Goal: Task Accomplishment & Management: Manage account settings

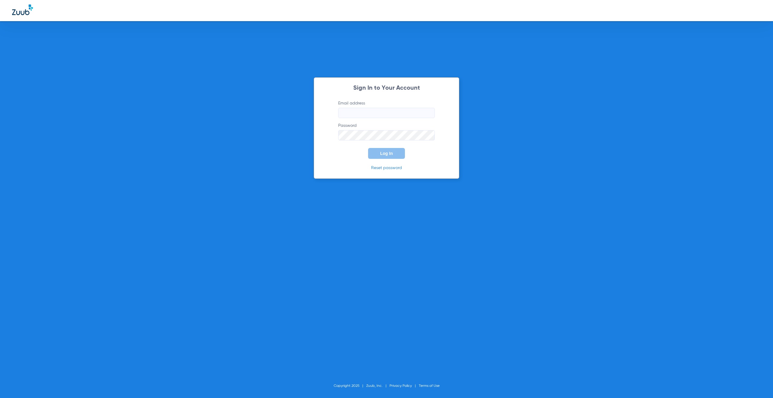
click at [383, 110] on input "Email address" at bounding box center [386, 113] width 97 height 10
type input "[EMAIL_ADDRESS][DOMAIN_NAME]"
click at [382, 149] on button "Log In" at bounding box center [386, 153] width 37 height 11
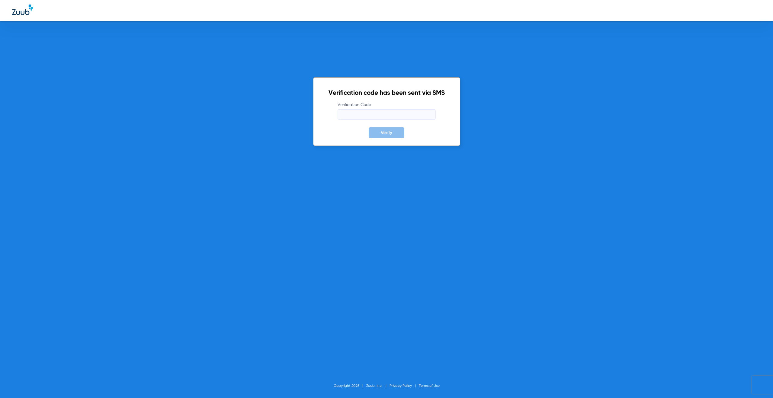
click at [365, 113] on input "Verification Code" at bounding box center [387, 114] width 98 height 10
paste input "257605"
type input "257605"
drag, startPoint x: 388, startPoint y: 133, endPoint x: 410, endPoint y: 137, distance: 22.4
click at [389, 133] on span "Verify" at bounding box center [386, 132] width 11 height 5
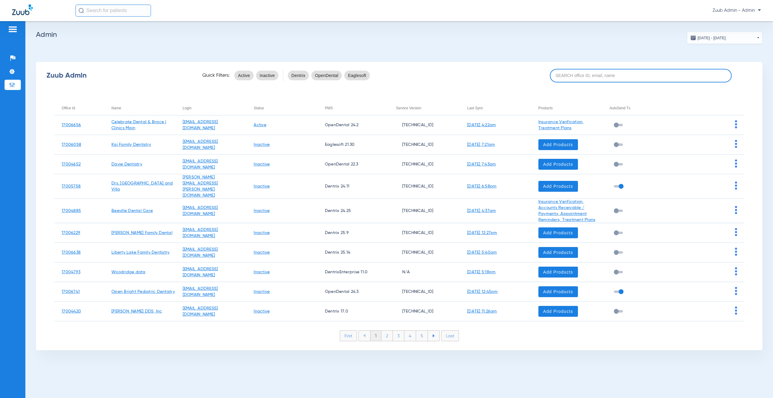
click at [585, 75] on input at bounding box center [641, 76] width 182 height 14
paste input "17005940"
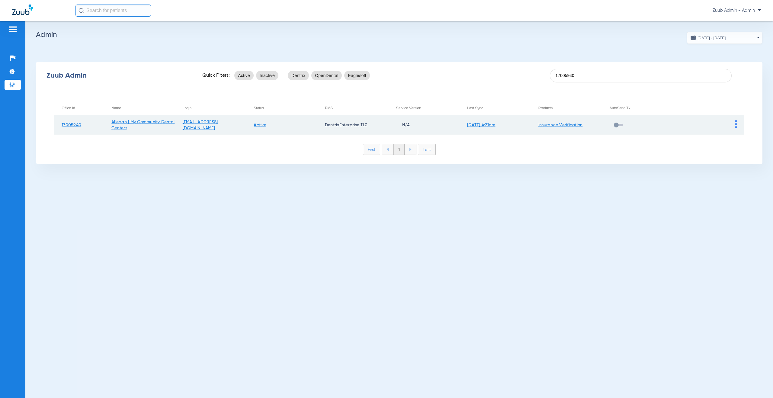
type input "17005940"
click at [736, 124] on img at bounding box center [736, 124] width 2 height 8
click at [740, 136] on span "View Account" at bounding box center [752, 137] width 25 height 4
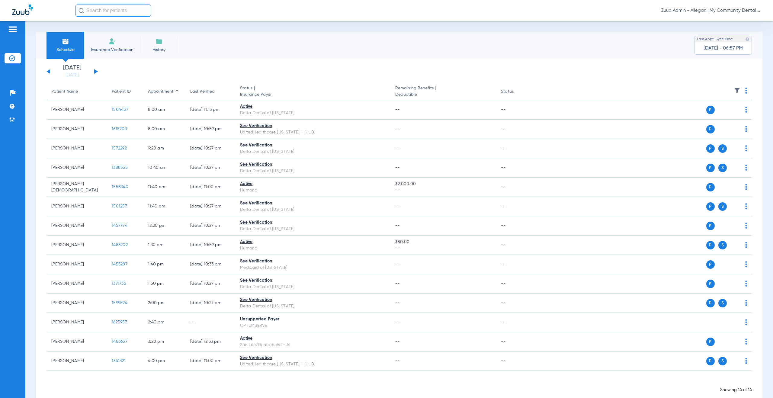
click at [90, 10] on input "text" at bounding box center [112, 11] width 75 height 12
type input "1547593"
click at [142, 32] on td "[DATE]" at bounding box center [150, 32] width 17 height 8
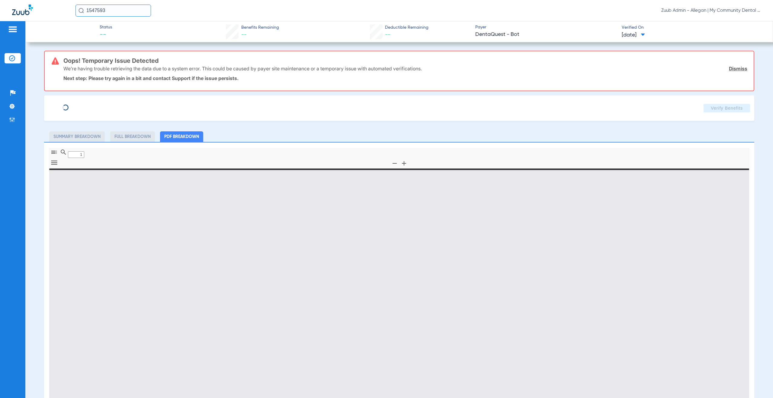
type input "0"
select select "page-width"
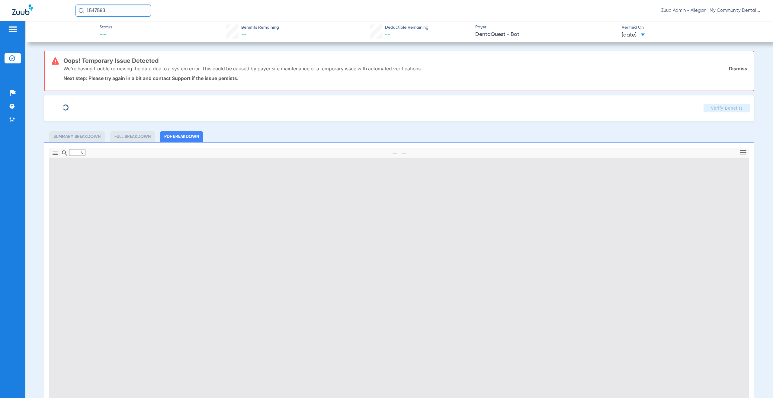
type input "1"
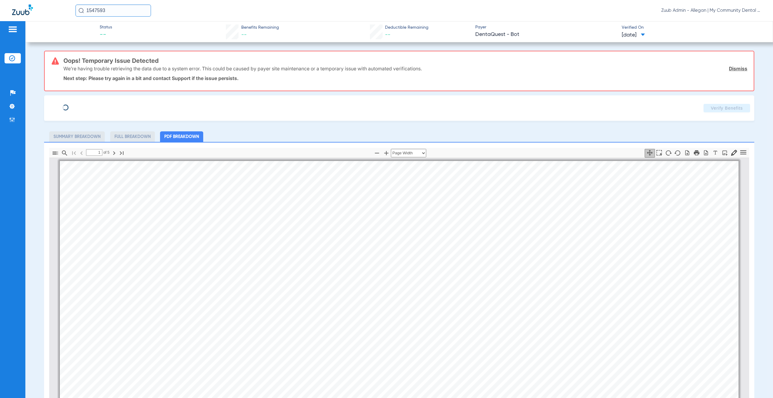
scroll to position [3, 0]
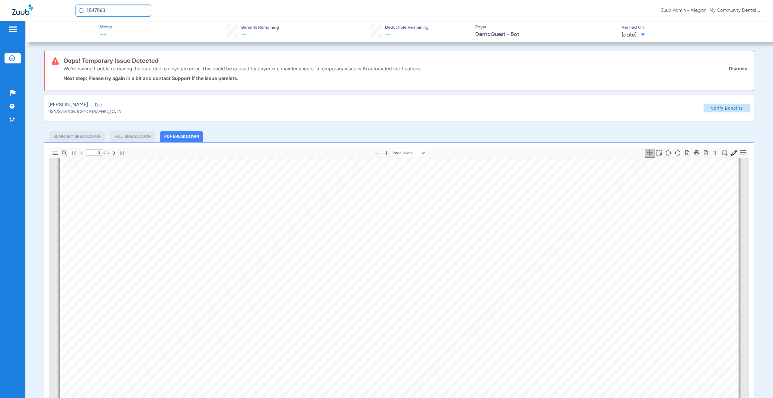
click at [95, 106] on span "Edit" at bounding box center [97, 106] width 5 height 6
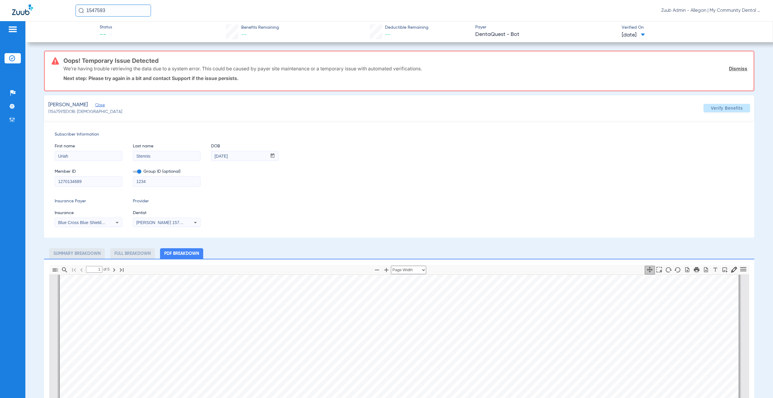
click at [115, 223] on icon at bounding box center [117, 222] width 7 height 7
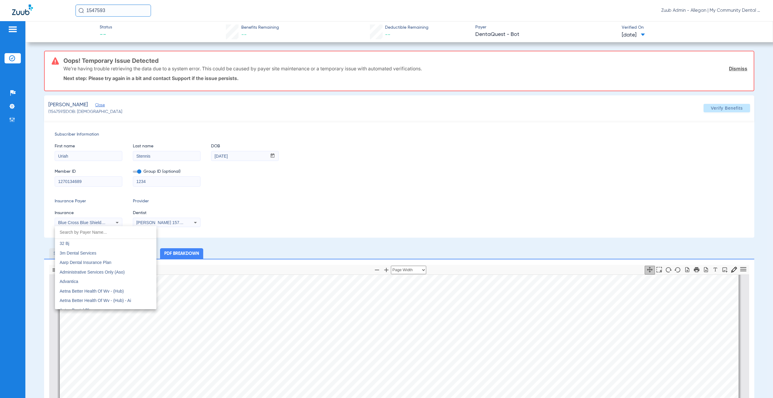
scroll to position [539, 0]
click at [320, 213] on div at bounding box center [386, 199] width 773 height 398
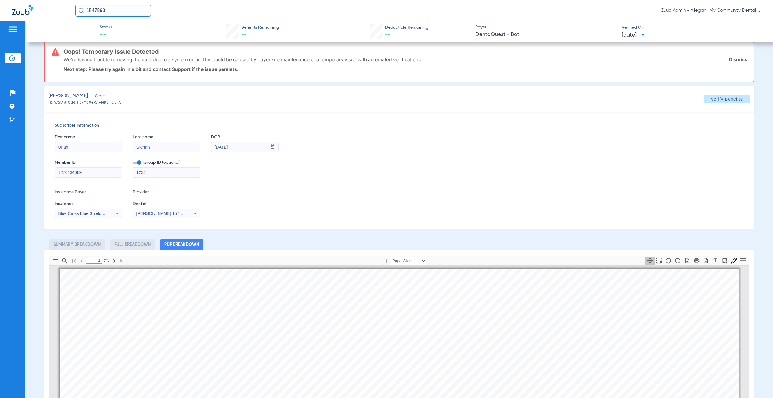
scroll to position [0, 0]
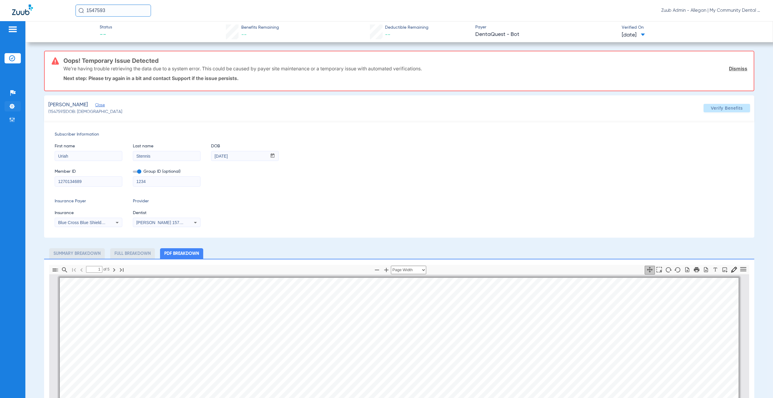
click at [13, 105] on img at bounding box center [12, 106] width 6 height 6
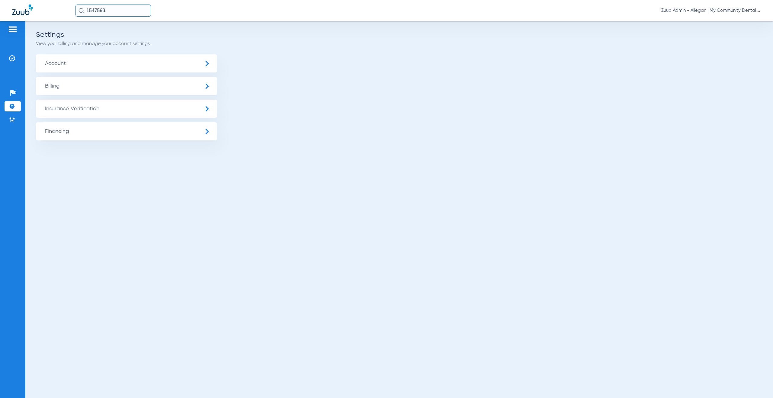
click at [87, 111] on span "Insurance Verification" at bounding box center [126, 109] width 181 height 18
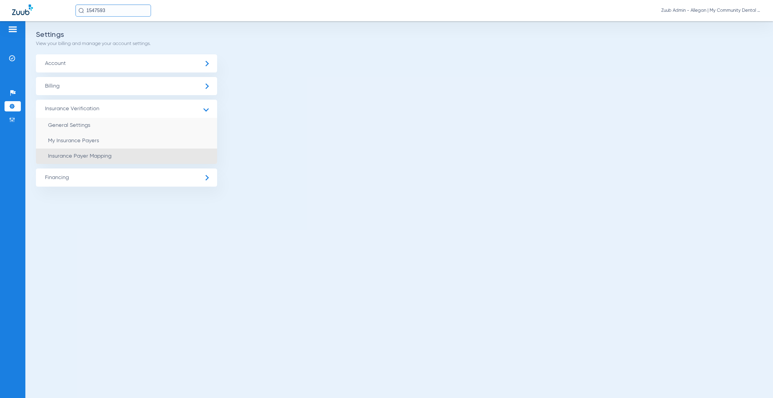
click at [88, 155] on span "Insurance Payer Mapping" at bounding box center [79, 155] width 63 height 5
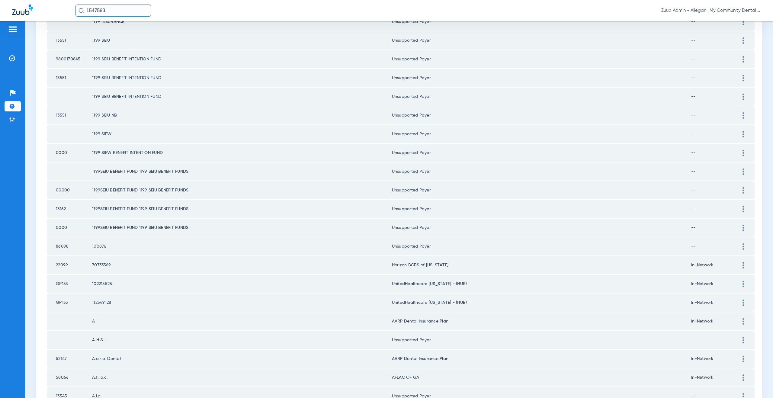
scroll to position [693, 0]
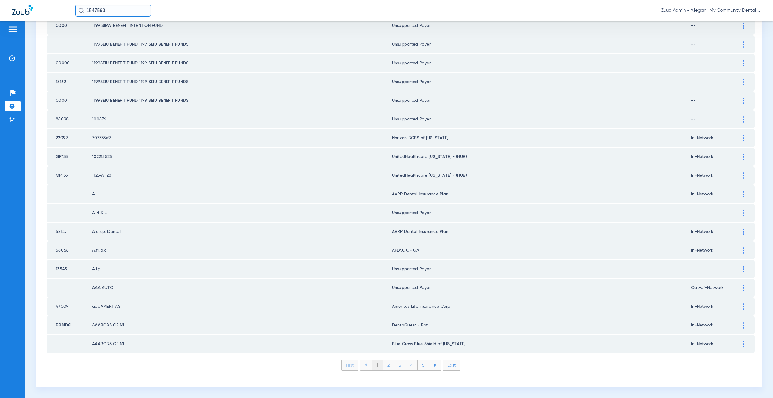
click at [454, 365] on li "Last" at bounding box center [452, 365] width 18 height 11
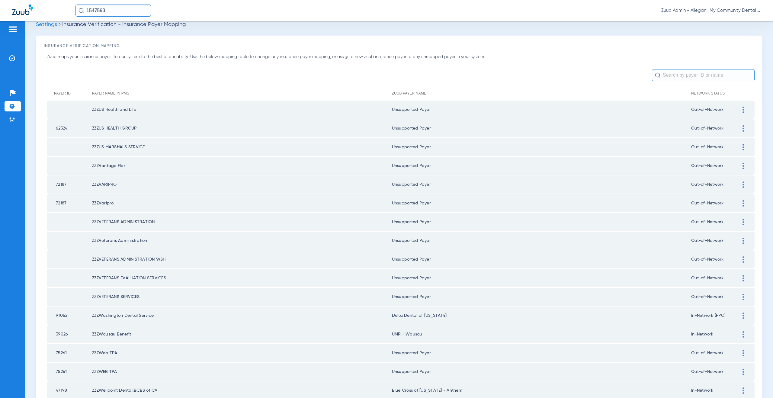
scroll to position [0, 0]
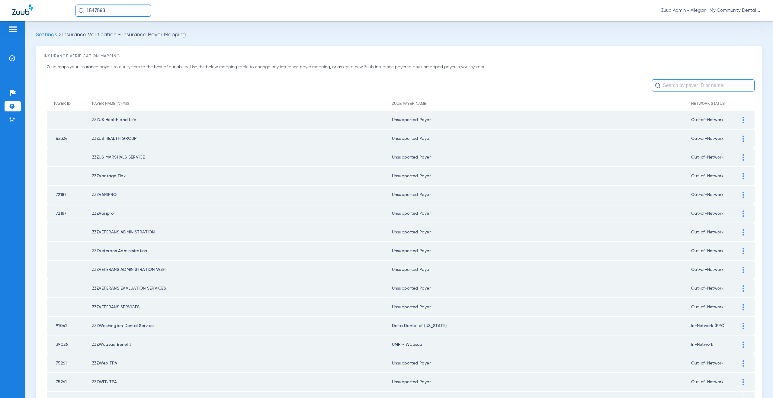
click at [671, 86] on input "text" at bounding box center [703, 85] width 103 height 12
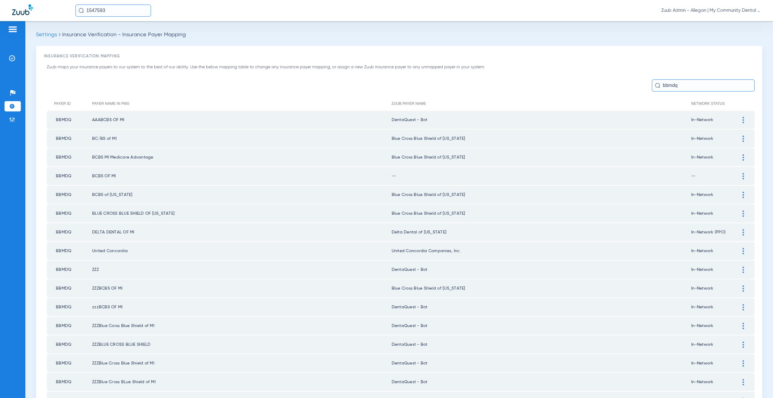
type input "bbmdq"
click at [743, 120] on img at bounding box center [744, 120] width 2 height 6
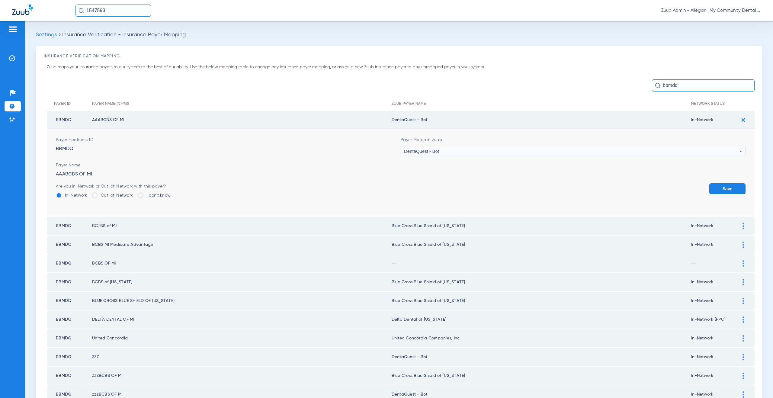
click at [440, 153] on div "DentaQuest - Bot" at bounding box center [571, 151] width 335 height 10
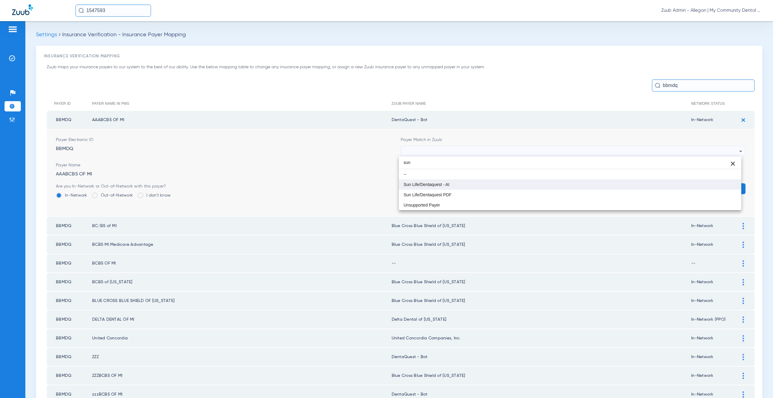
type input "sun"
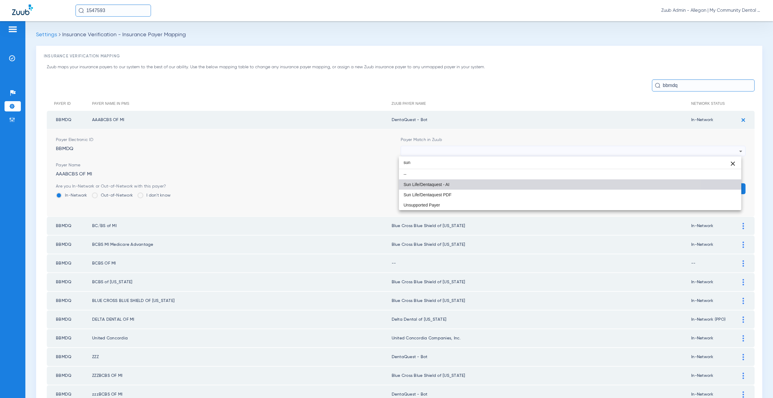
click at [453, 187] on mat-option "Sun Life/Dentaquest - AI" at bounding box center [570, 184] width 343 height 10
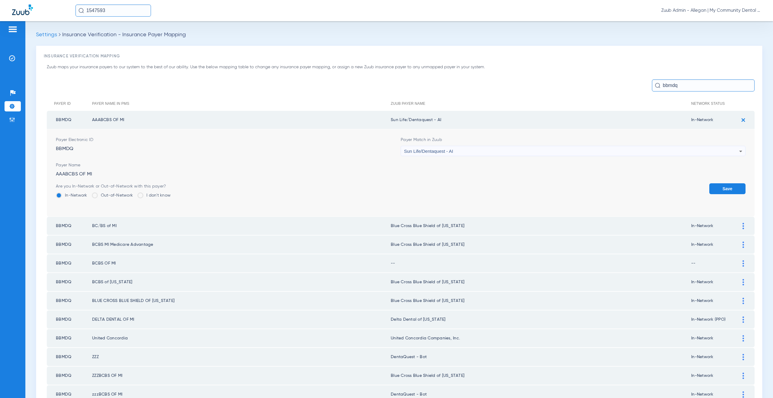
drag, startPoint x: 418, startPoint y: 118, endPoint x: 390, endPoint y: 118, distance: 28.7
click at [391, 118] on td "Sun Life/Dentaquest - AI" at bounding box center [541, 120] width 300 height 18
copy td "Sun Life/Dentaquest - AI"
click at [709, 187] on button "Save" at bounding box center [727, 188] width 36 height 11
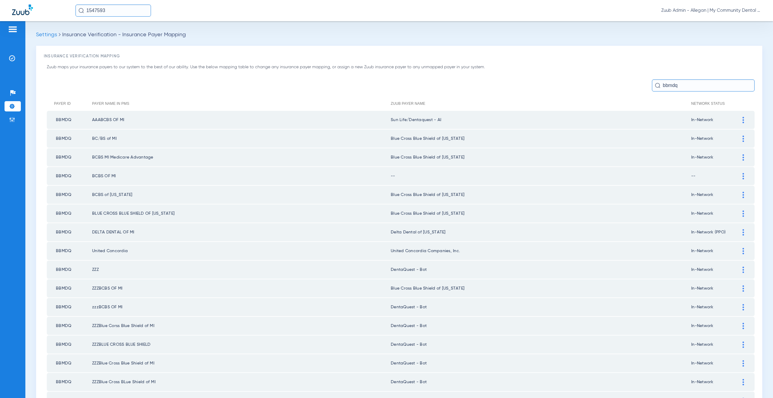
click at [738, 139] on div at bounding box center [743, 139] width 11 height 6
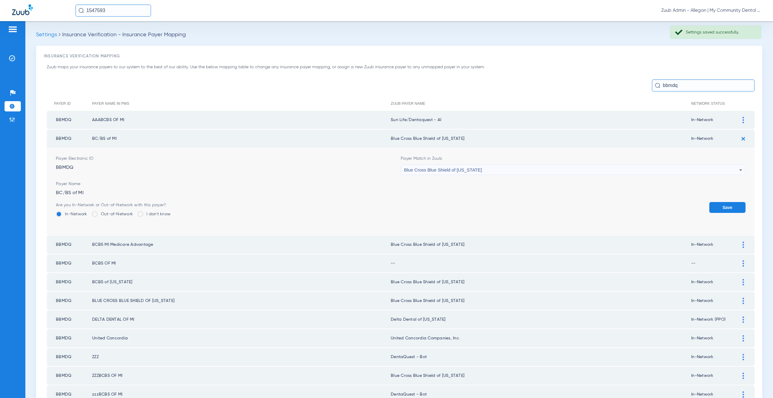
click at [442, 173] on div "Blue Cross Blue Shield of [US_STATE]" at bounding box center [571, 170] width 335 height 10
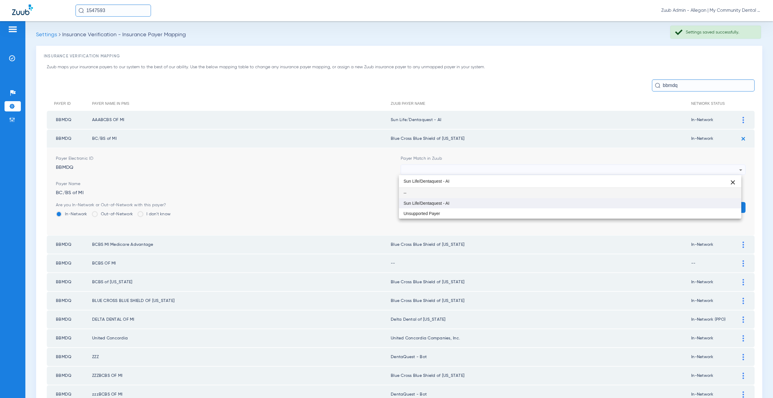
type input "Sun Life/Dentaquest - AI"
click at [446, 202] on span "Sun Life/Dentaquest - AI" at bounding box center [427, 203] width 46 height 4
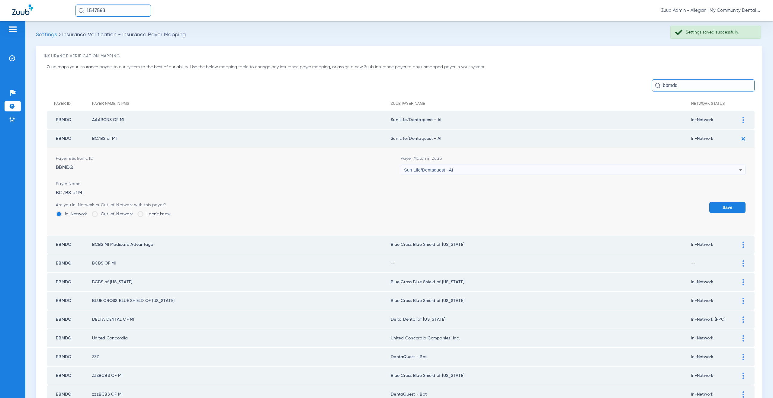
click at [720, 204] on button "Save" at bounding box center [727, 207] width 36 height 11
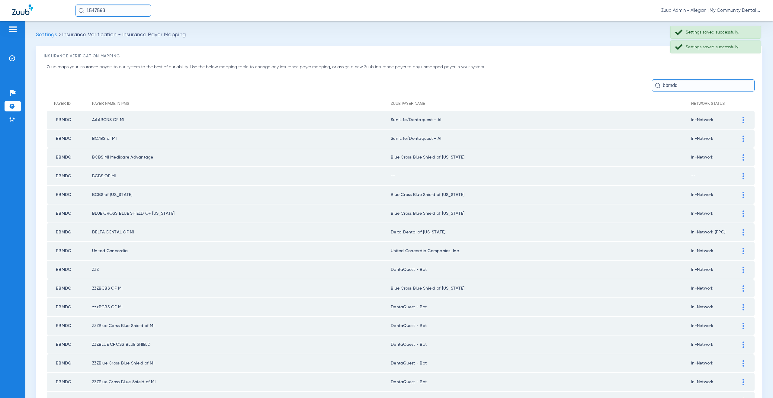
click at [743, 156] on img at bounding box center [744, 157] width 2 height 6
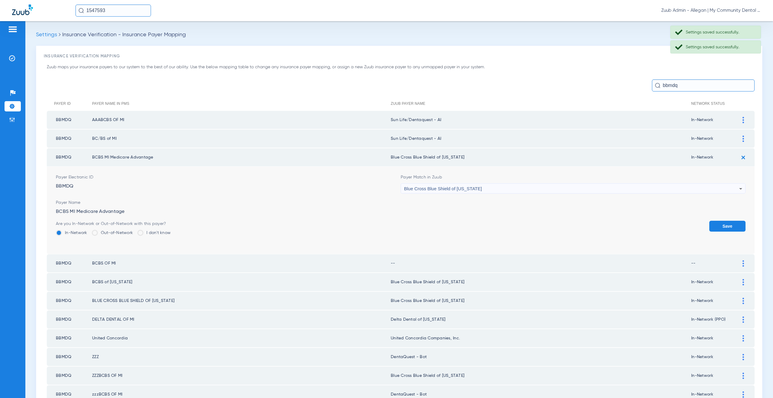
click at [467, 187] on span "Blue Cross Blue Shield of [US_STATE]" at bounding box center [443, 188] width 78 height 5
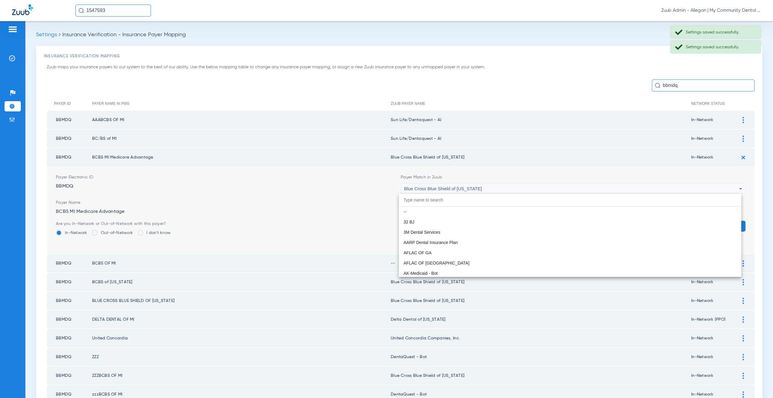
scroll to position [597, 0]
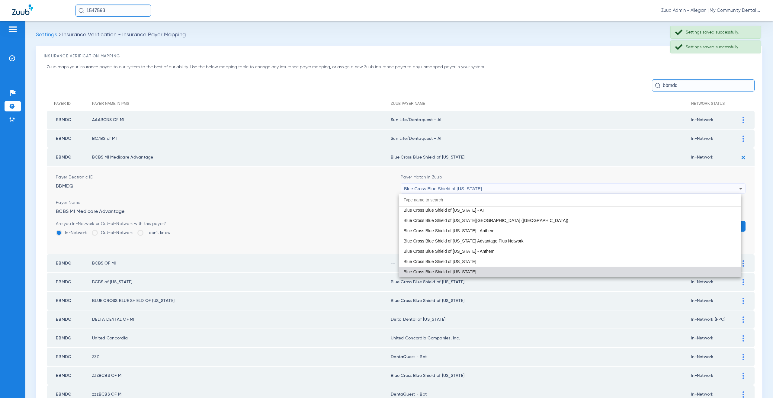
paste input "Sun Life/Dentaquest - AI"
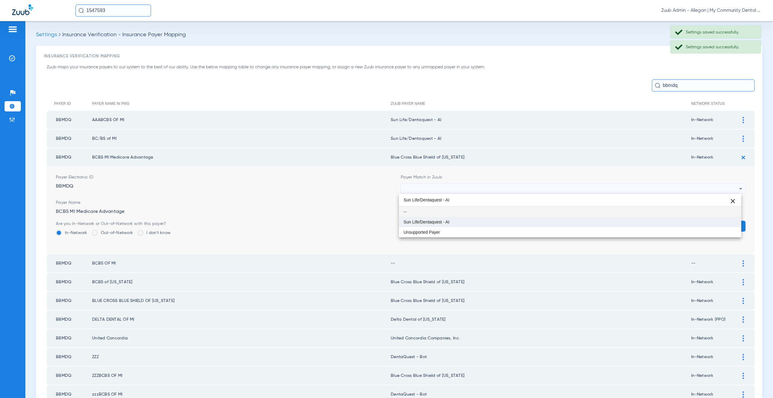
type input "Sun Life/Dentaquest - AI"
click at [454, 222] on mat-option "Sun Life/Dentaquest - AI" at bounding box center [570, 222] width 343 height 10
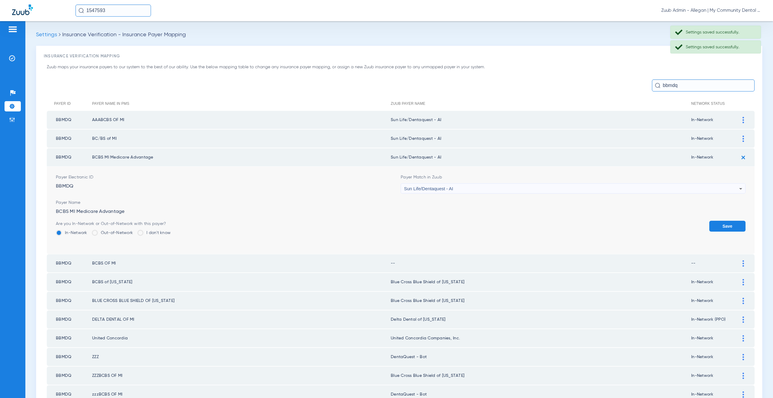
click at [717, 224] on button "Save" at bounding box center [727, 226] width 36 height 11
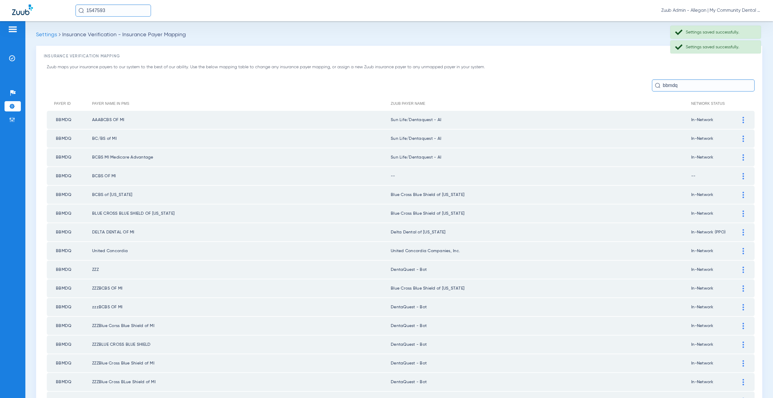
click at [738, 177] on div at bounding box center [743, 176] width 11 height 6
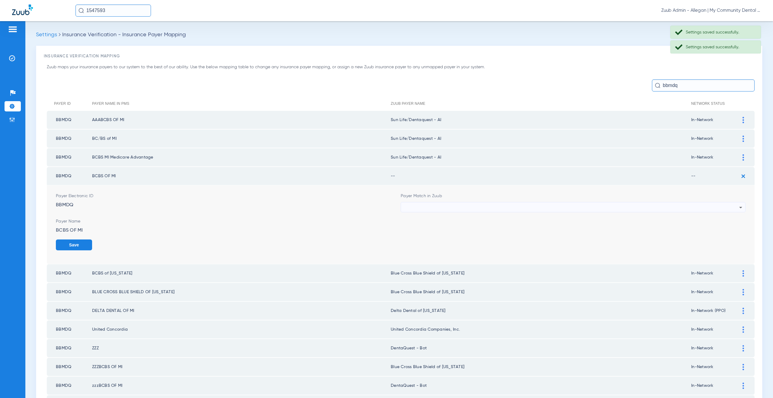
click at [411, 208] on div at bounding box center [571, 207] width 335 height 10
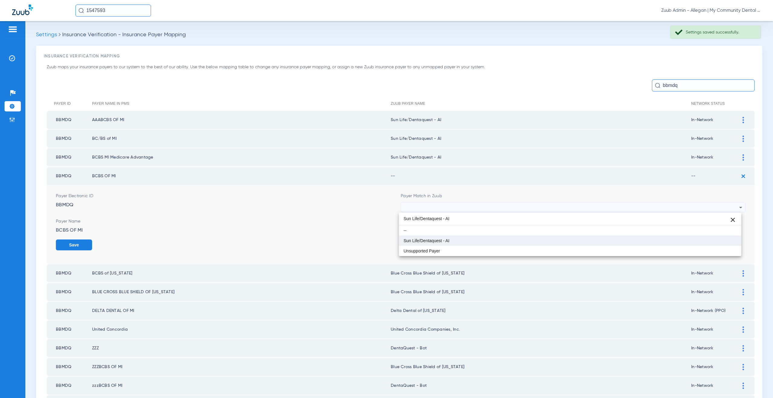
type input "Sun Life/Dentaquest - AI"
click at [422, 237] on mat-option "Sun Life/Dentaquest - AI" at bounding box center [570, 241] width 343 height 10
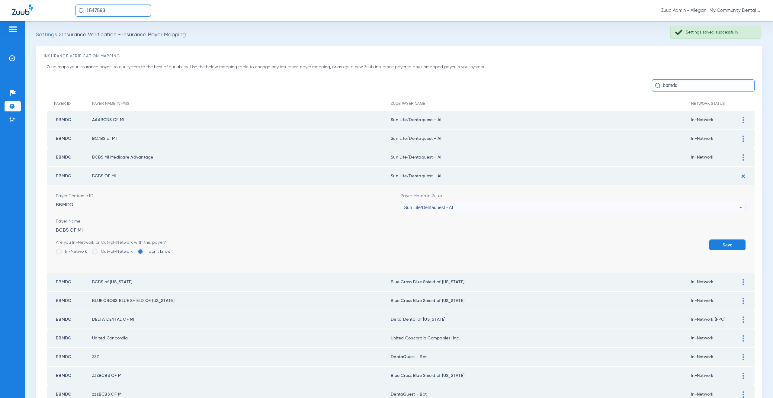
click at [72, 252] on label "In-Network" at bounding box center [71, 252] width 31 height 6
click at [89, 249] on input "In-Network" at bounding box center [89, 249] width 0 height 0
click at [713, 243] on button "Save" at bounding box center [727, 244] width 36 height 11
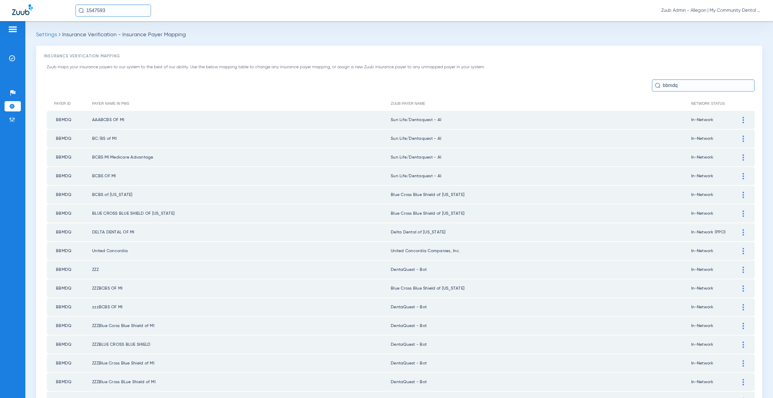
click at [740, 193] on div at bounding box center [743, 195] width 11 height 6
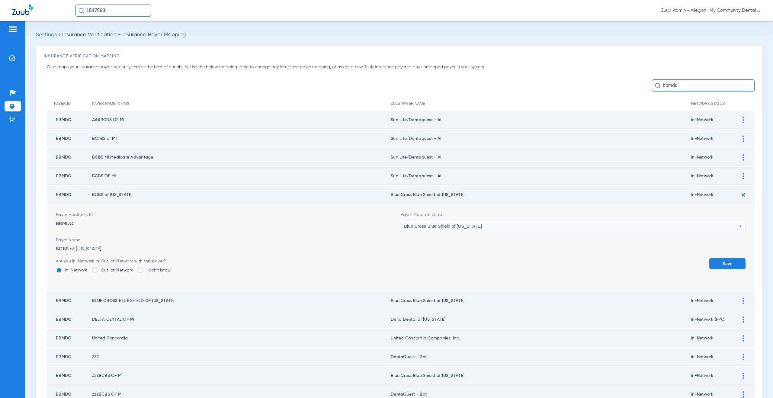
click at [444, 226] on span "Blue Cross Blue Shield of [US_STATE]" at bounding box center [443, 225] width 78 height 5
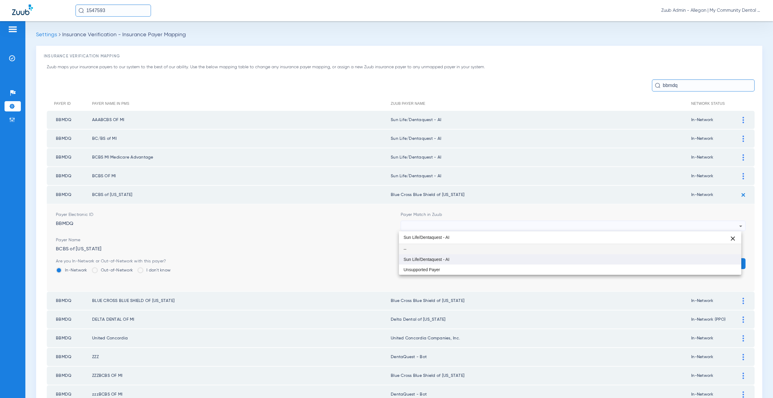
type input "Sun Life/Dentaquest - AI"
click at [440, 258] on span "Sun Life/Dentaquest - AI" at bounding box center [427, 259] width 46 height 4
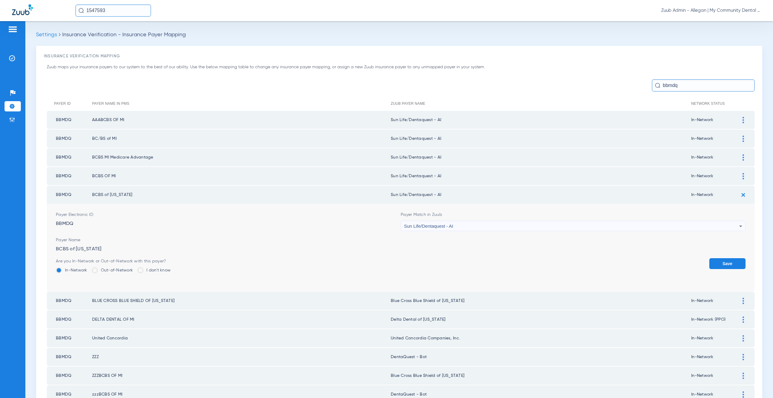
click at [714, 263] on button "Save" at bounding box center [727, 263] width 36 height 11
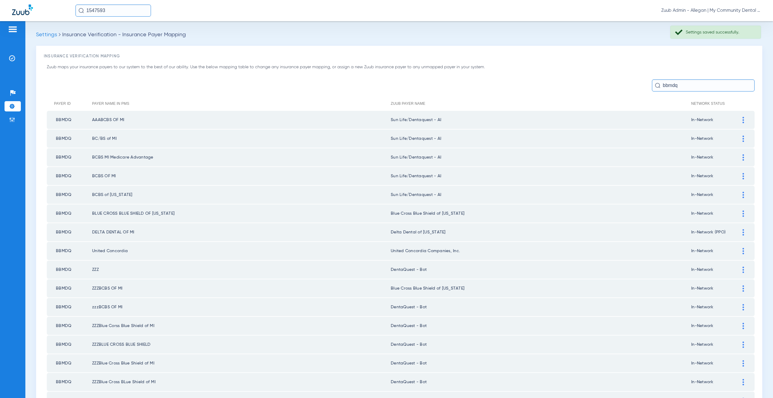
click at [738, 216] on div at bounding box center [743, 213] width 11 height 6
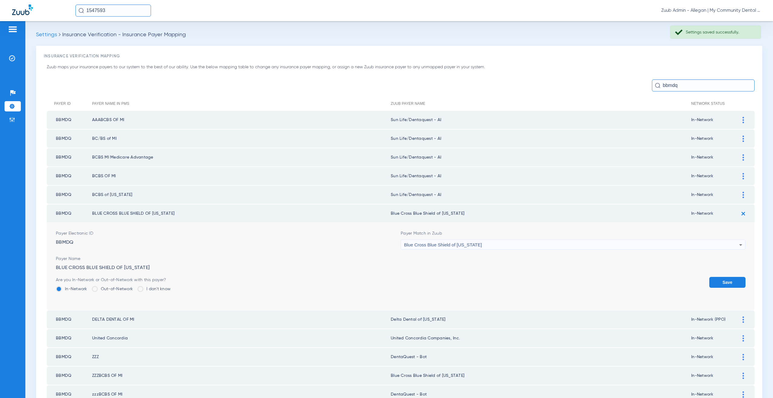
click at [451, 248] on div "Blue Cross Blue Shield of [US_STATE]" at bounding box center [571, 245] width 335 height 10
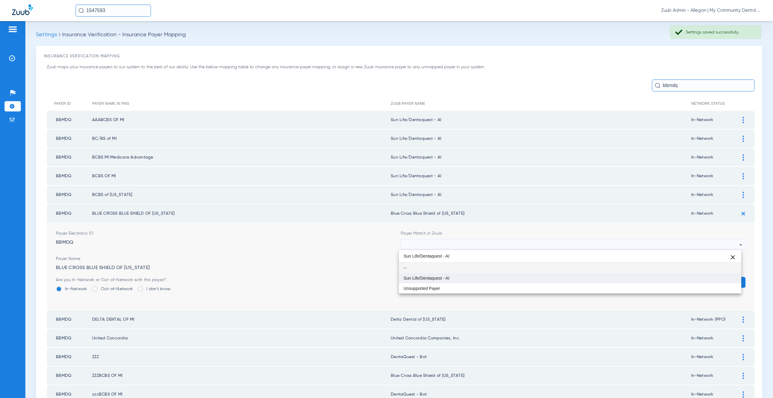
type input "Sun Life/Dentaquest - AI"
click at [445, 278] on span "Sun Life/Dentaquest - AI" at bounding box center [427, 278] width 46 height 4
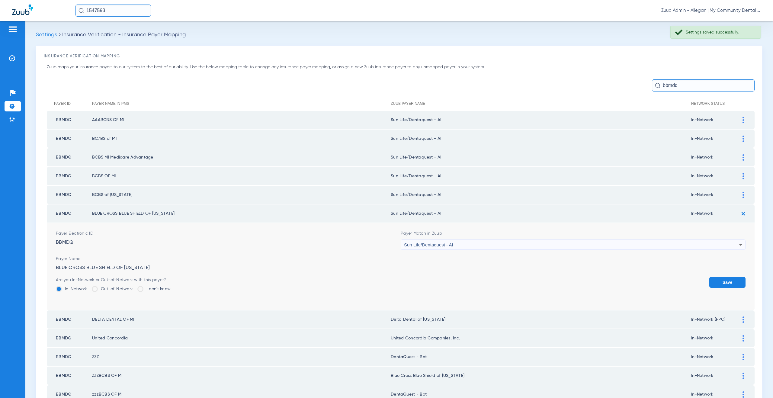
click at [712, 284] on button "Save" at bounding box center [727, 282] width 36 height 11
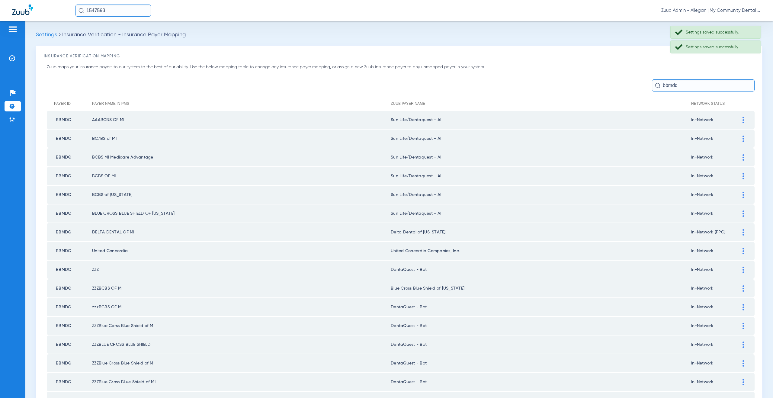
click at [743, 232] on img at bounding box center [744, 232] width 2 height 6
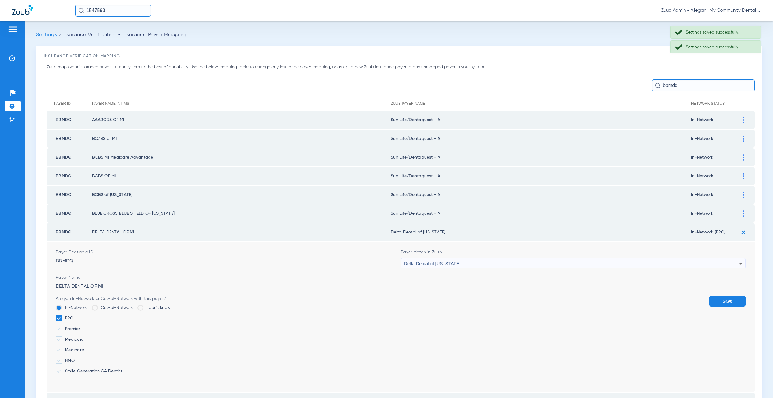
click at [441, 263] on span "Delta Dental of [US_STATE]" at bounding box center [432, 263] width 56 height 5
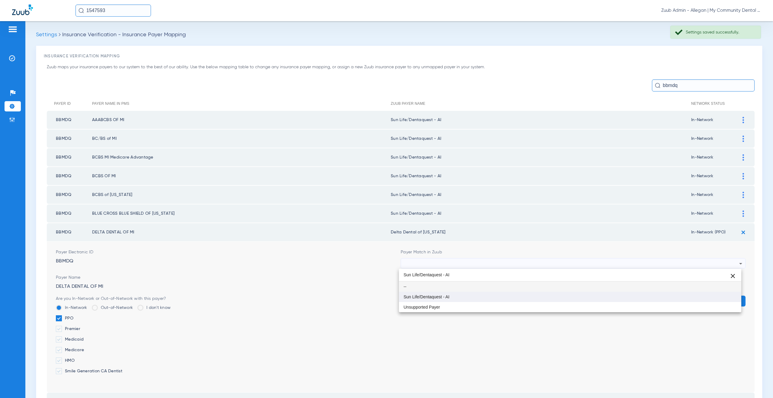
type input "Sun Life/Dentaquest - AI"
click at [436, 296] on span "Sun Life/Dentaquest - AI" at bounding box center [427, 297] width 46 height 4
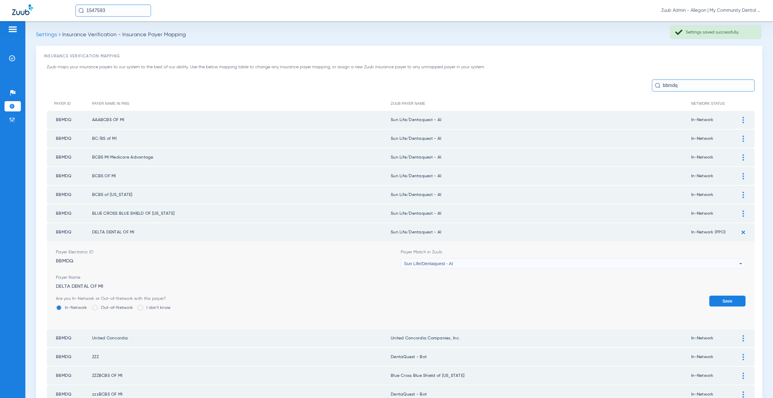
click at [720, 300] on button "Save" at bounding box center [727, 301] width 36 height 11
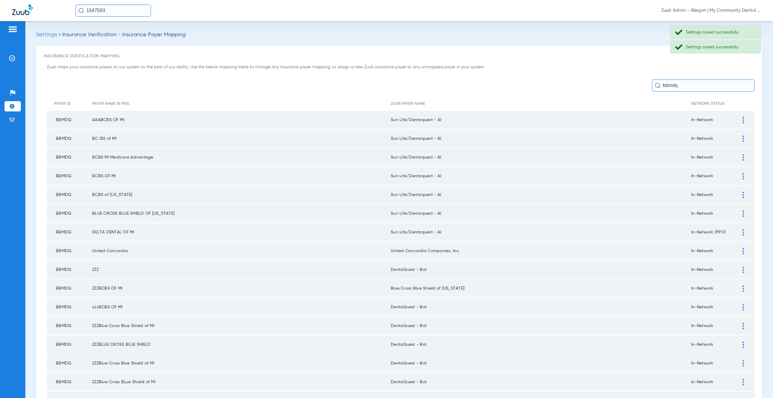
click at [740, 253] on div at bounding box center [743, 251] width 11 height 6
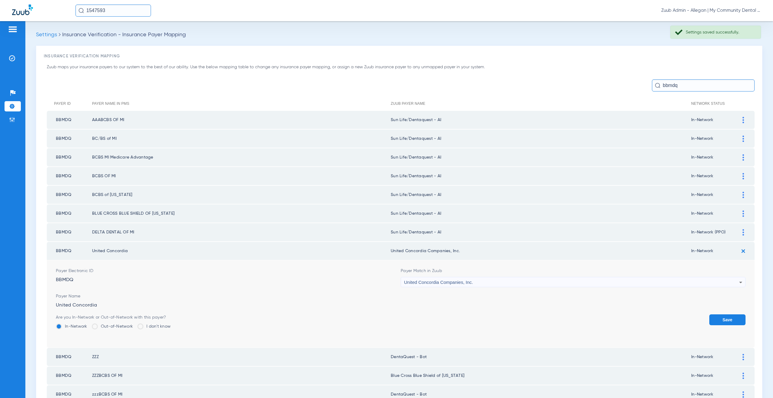
click at [436, 281] on span "United Concordia Companies, Inc." at bounding box center [438, 282] width 69 height 5
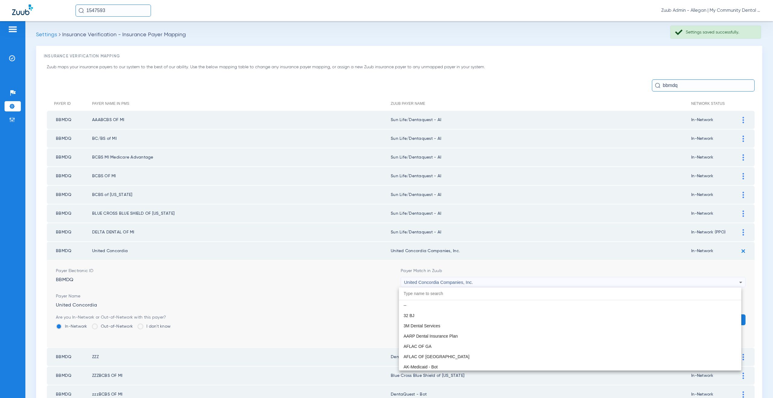
paste input "Sun Life/Dentaquest - AI"
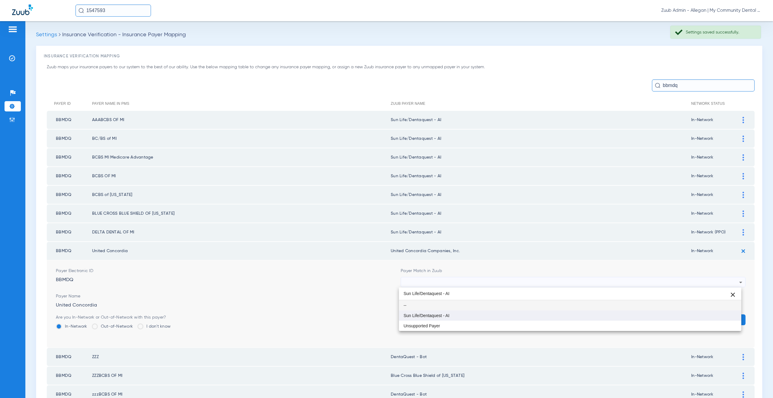
type input "Sun Life/Dentaquest - AI"
click at [437, 312] on mat-option "Sun Life/Dentaquest - AI" at bounding box center [570, 315] width 343 height 10
click at [726, 316] on button "Save" at bounding box center [727, 319] width 36 height 11
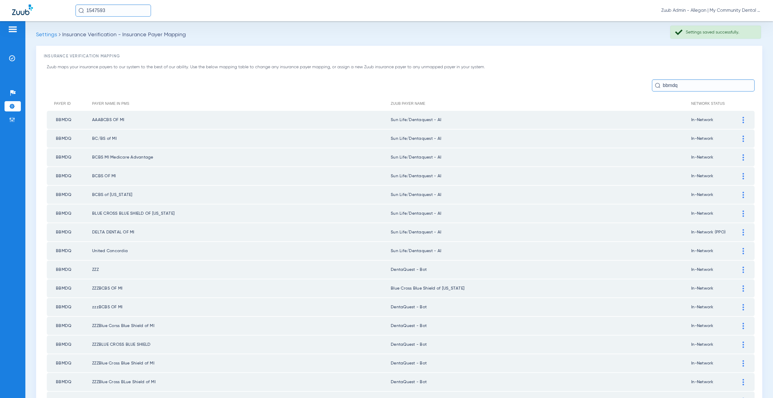
click at [743, 233] on img at bounding box center [744, 232] width 2 height 6
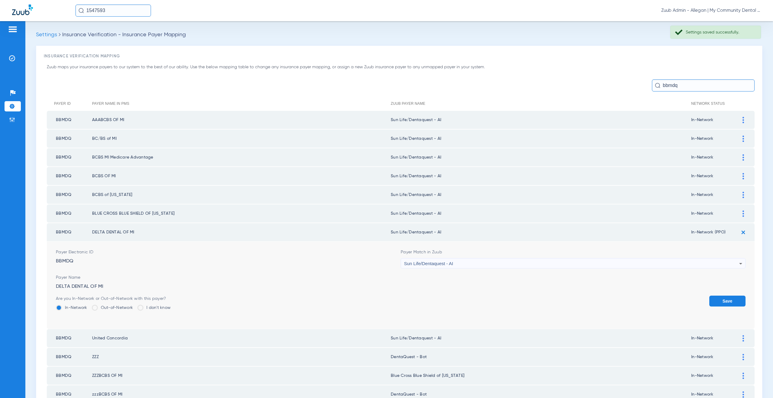
click at [738, 233] on img at bounding box center [743, 232] width 10 height 10
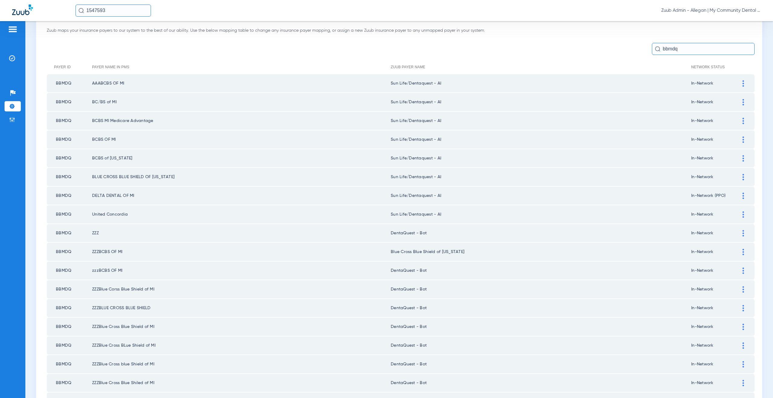
scroll to position [94, 0]
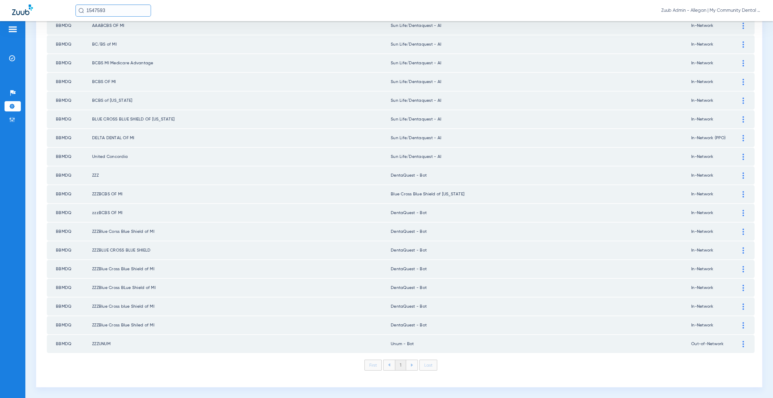
click at [741, 192] on div at bounding box center [743, 194] width 11 height 6
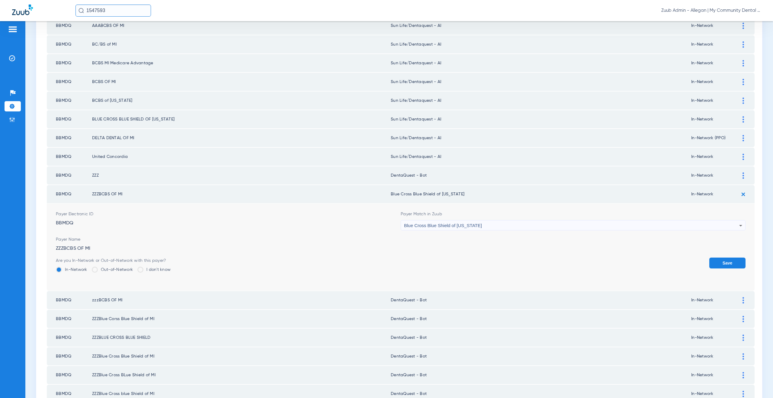
click at [409, 225] on span "Blue Cross Blue Shield of [US_STATE]" at bounding box center [443, 225] width 78 height 5
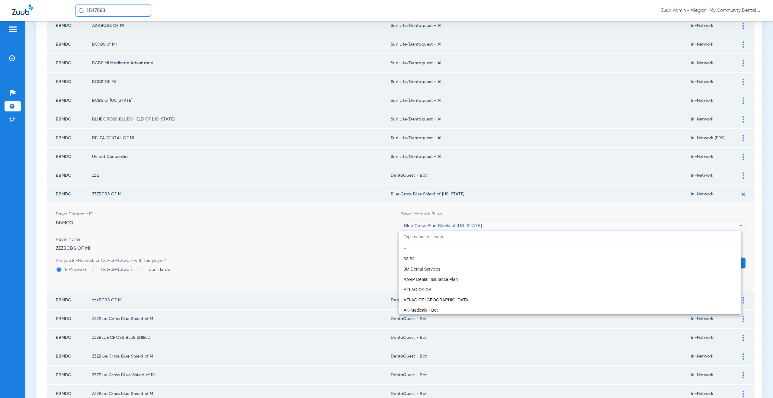
scroll to position [597, 0]
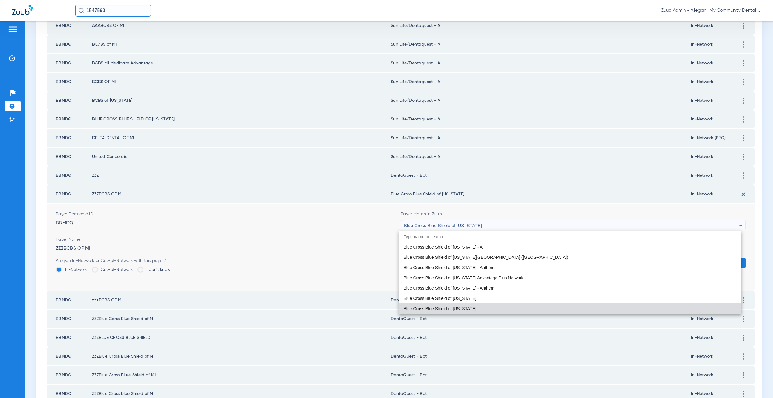
paste input "Sun Life/Dentaquest - AI"
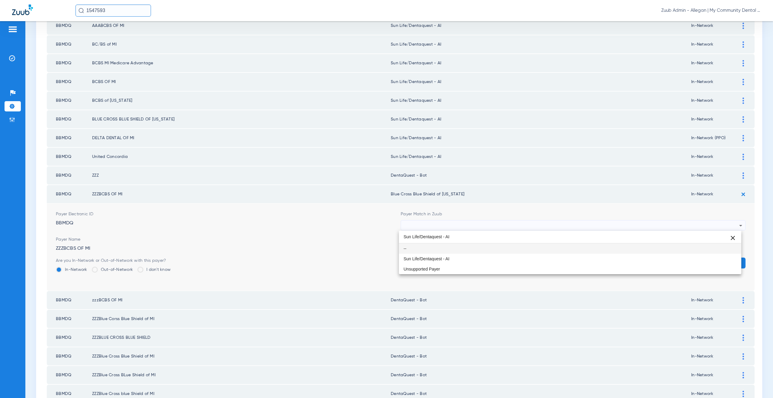
scroll to position [0, 0]
type input "Sun Life/Dentaquest - AI"
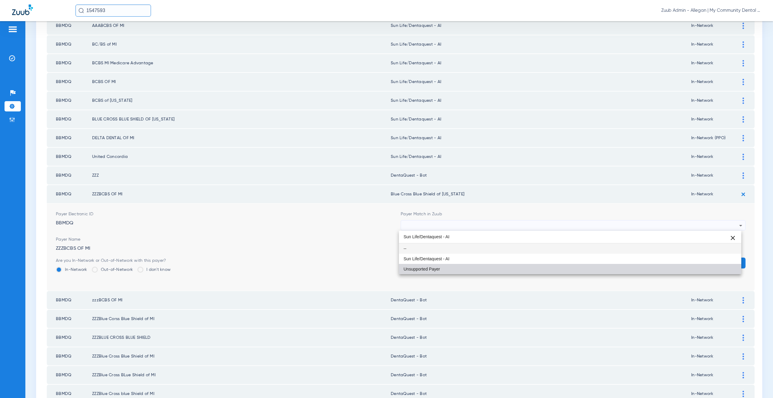
click at [424, 264] on mat-option "Unsupported Payer" at bounding box center [570, 269] width 343 height 10
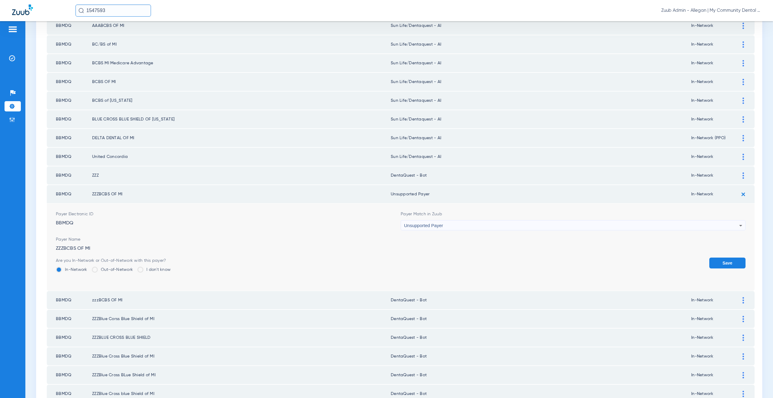
click at [426, 228] on span "Unsupported Payer" at bounding box center [423, 225] width 39 height 5
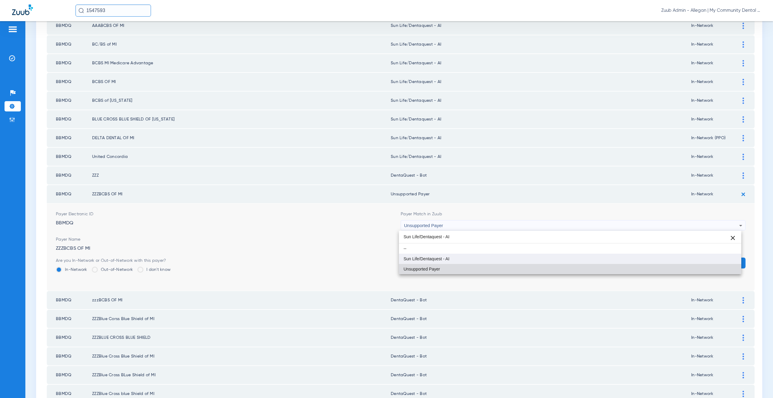
type input "Sun Life/Dentaquest - AI"
click at [429, 257] on span "Sun Life/Dentaquest - AI" at bounding box center [427, 259] width 46 height 4
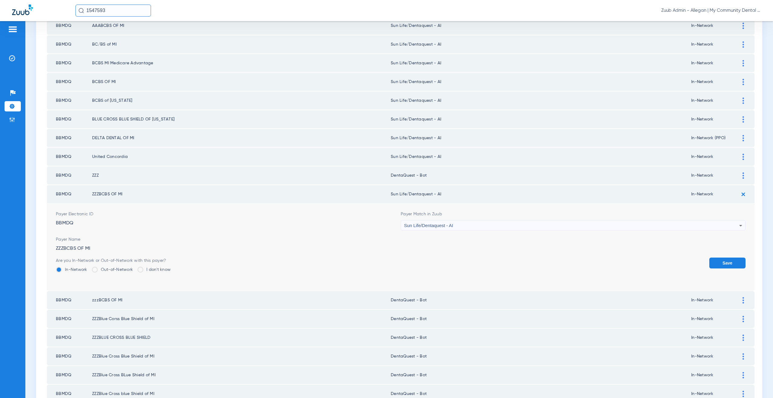
click at [724, 262] on button "Save" at bounding box center [727, 263] width 36 height 11
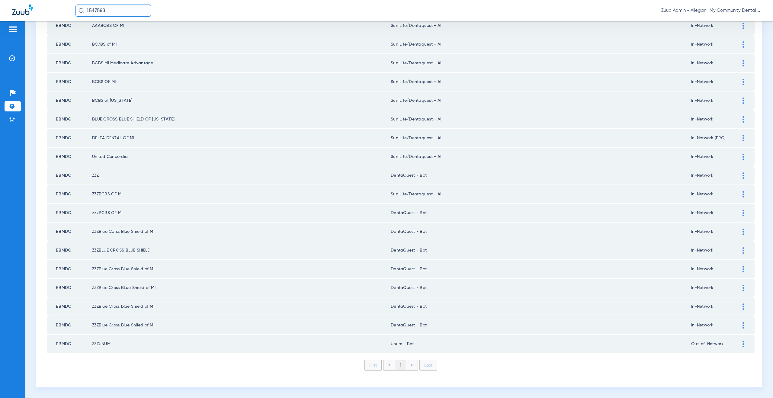
click at [743, 215] on img at bounding box center [744, 213] width 2 height 6
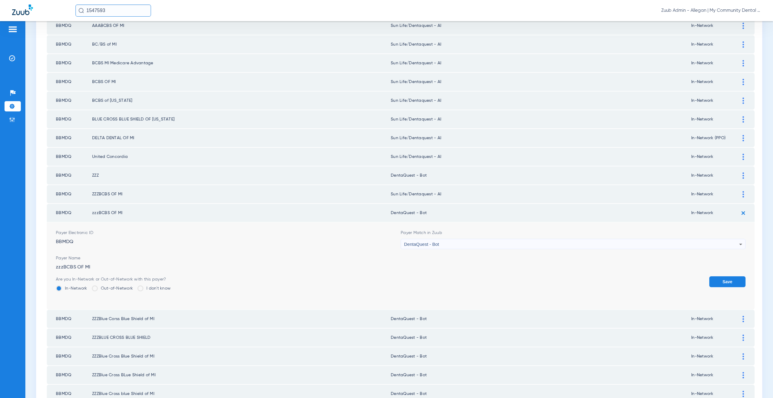
click at [447, 246] on div "DentaQuest - Bot" at bounding box center [571, 244] width 335 height 10
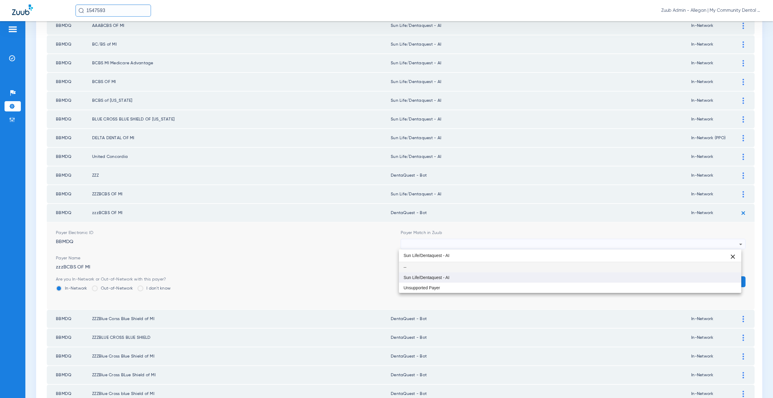
type input "Sun Life/Dentaquest - AI"
click at [447, 276] on span "Sun Life/Dentaquest - AI" at bounding box center [427, 277] width 46 height 4
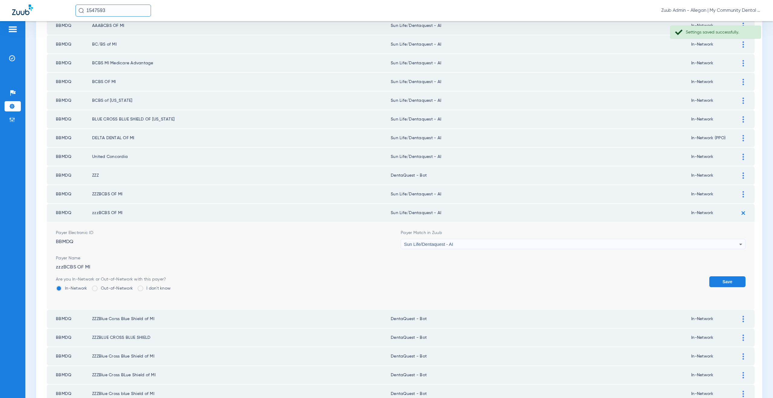
click at [715, 282] on button "Save" at bounding box center [727, 281] width 36 height 11
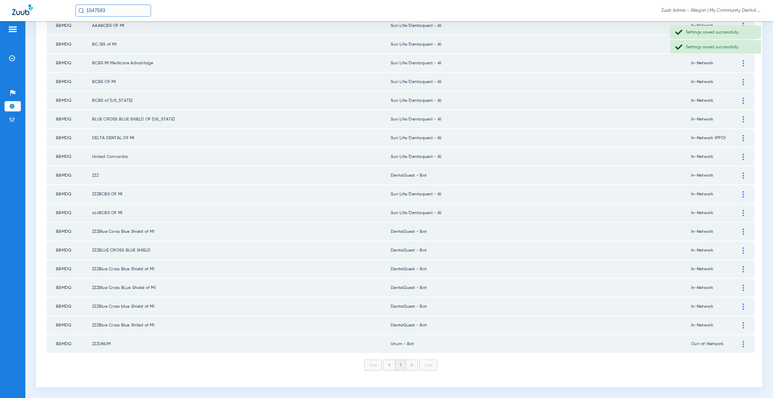
click at [743, 234] on img at bounding box center [744, 232] width 2 height 6
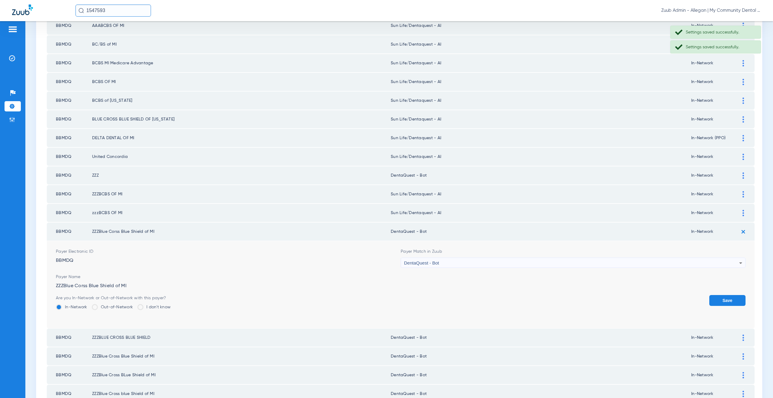
click at [426, 262] on span "DentaQuest - Bot" at bounding box center [421, 262] width 35 height 5
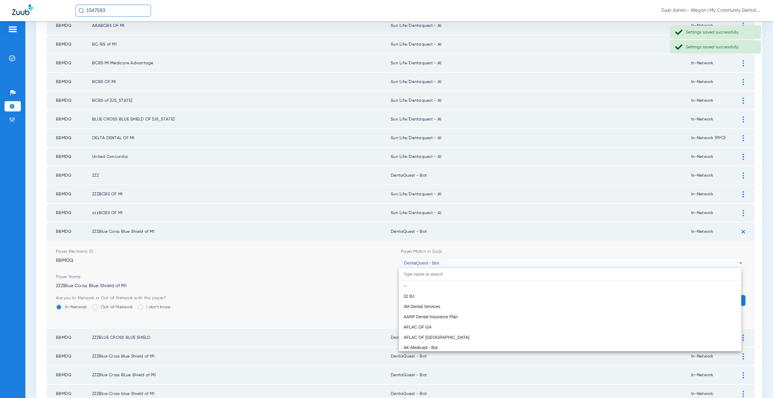
scroll to position [1870, 0]
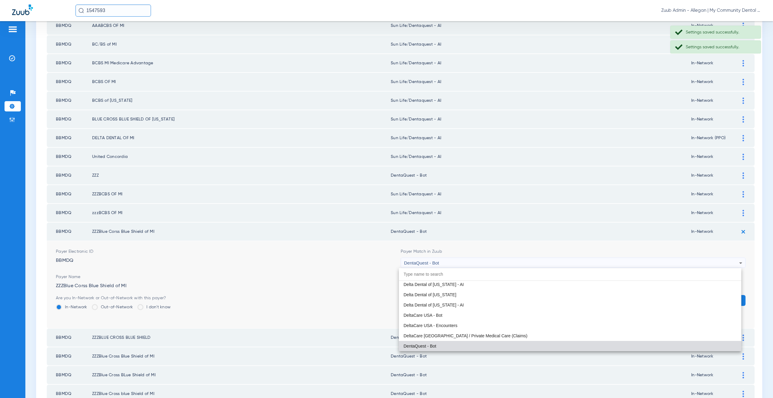
paste input "Sun Life/Dentaquest - AI"
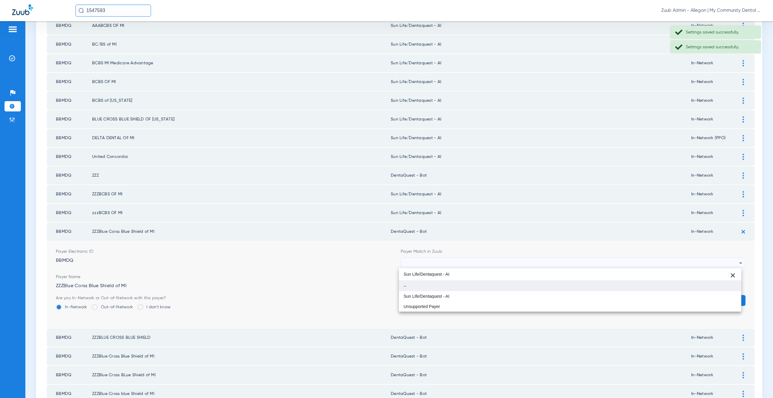
scroll to position [0, 0]
type input "Sun Life/Dentaquest - AI"
click at [454, 294] on mat-option "Sun Life/Dentaquest - AI" at bounding box center [570, 296] width 343 height 10
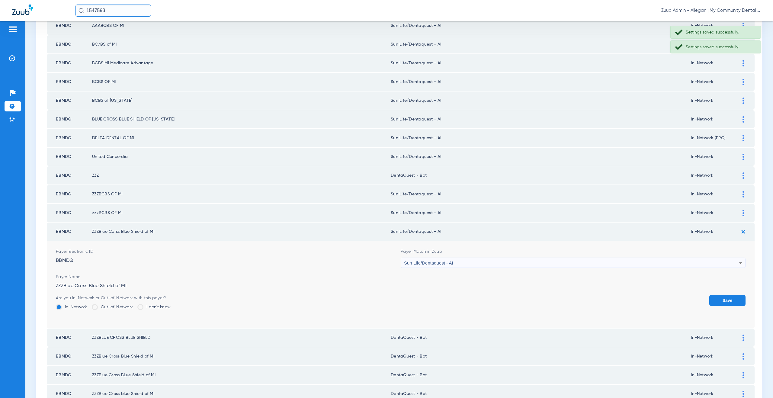
click at [712, 298] on button "Save" at bounding box center [727, 300] width 36 height 11
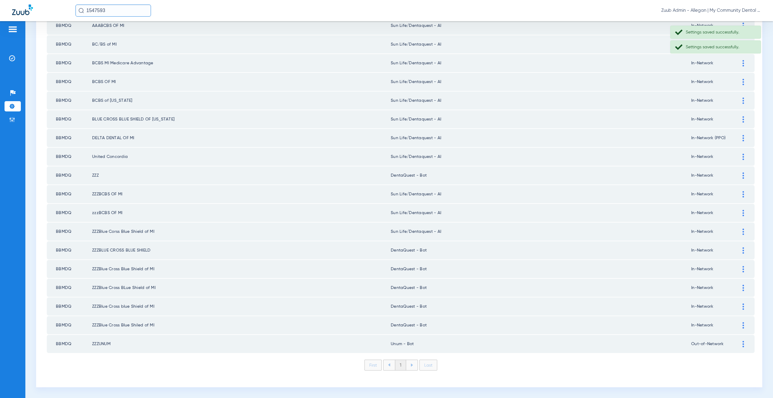
click at [738, 178] on div at bounding box center [743, 175] width 11 height 6
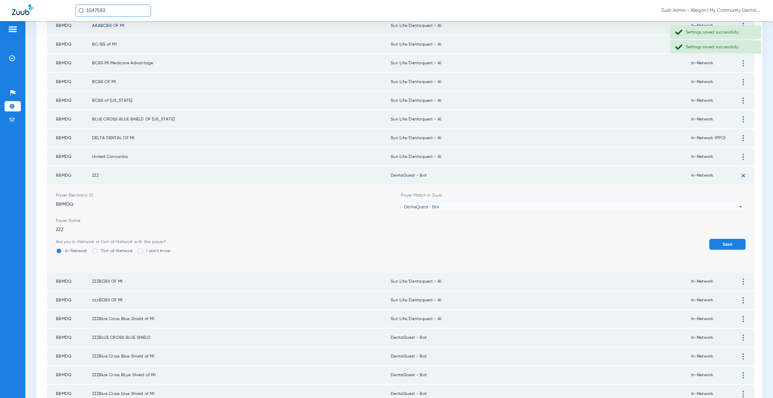
click at [459, 206] on div "DentaQuest - Bot" at bounding box center [571, 207] width 335 height 10
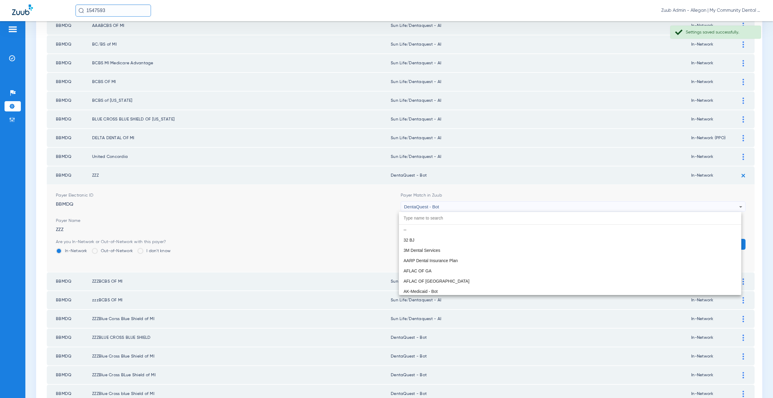
scroll to position [1870, 0]
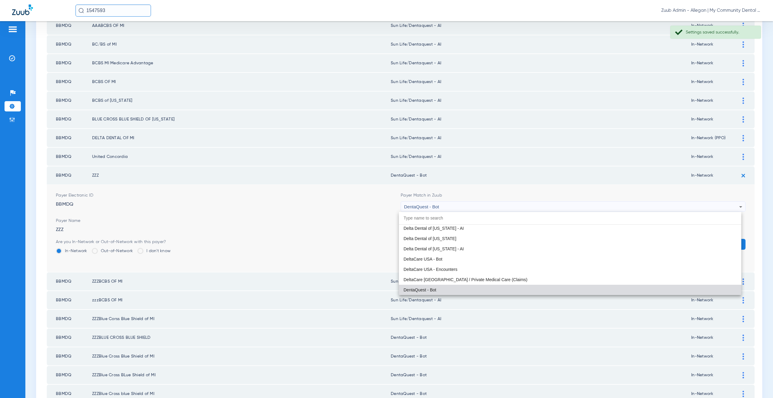
paste input "Sun Life/Dentaquest - AI"
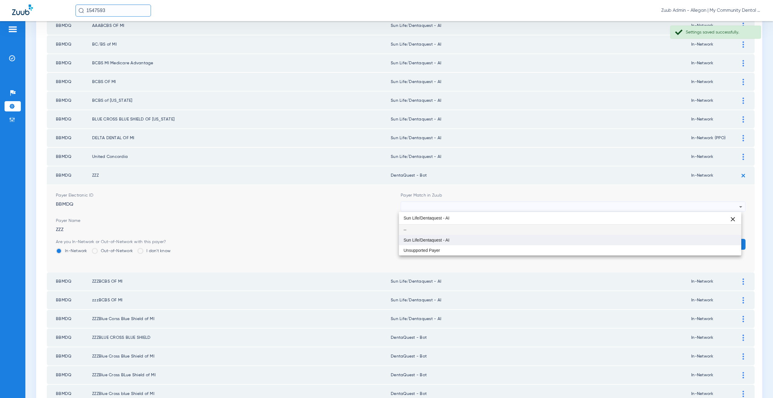
type input "Sun Life/Dentaquest - AI"
click at [455, 236] on mat-option "Sun Life/Dentaquest - AI" at bounding box center [570, 240] width 343 height 10
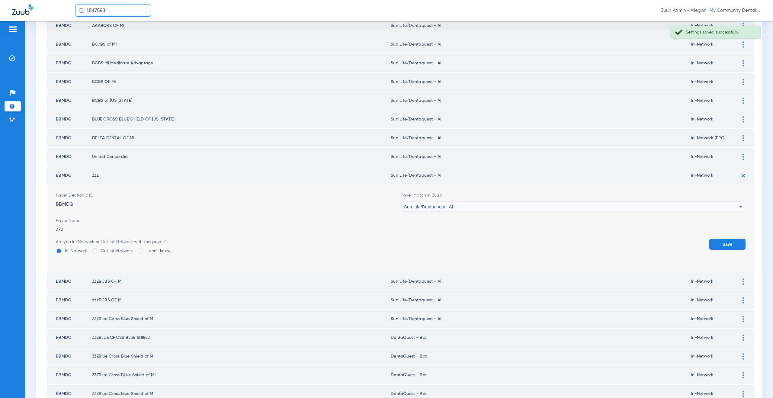
click at [728, 245] on button "Save" at bounding box center [727, 244] width 36 height 11
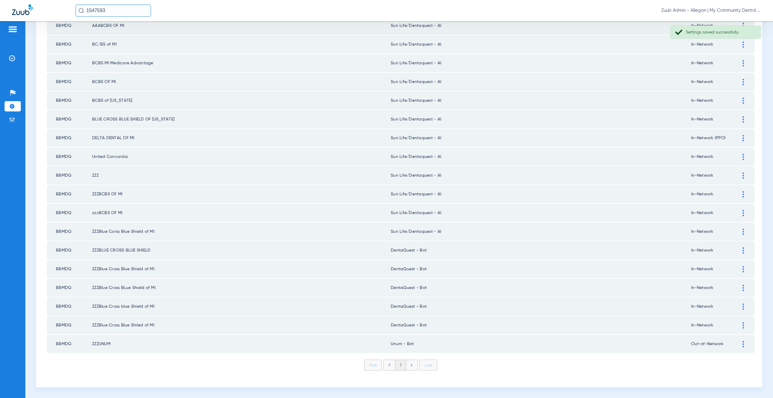
click at [743, 250] on img at bounding box center [744, 250] width 2 height 6
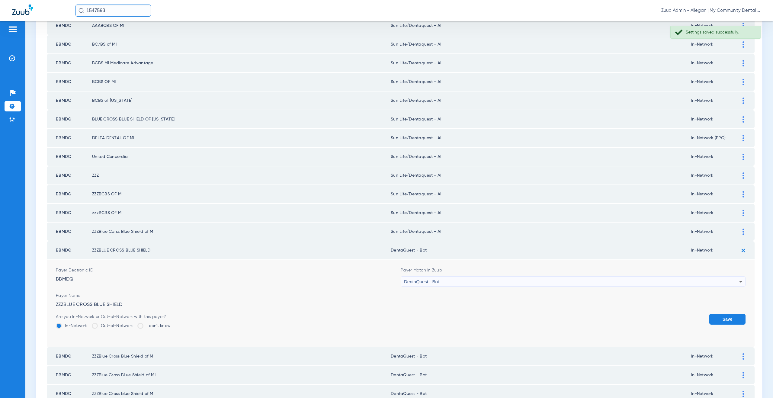
click at [414, 284] on span "DentaQuest - Bot" at bounding box center [421, 281] width 35 height 5
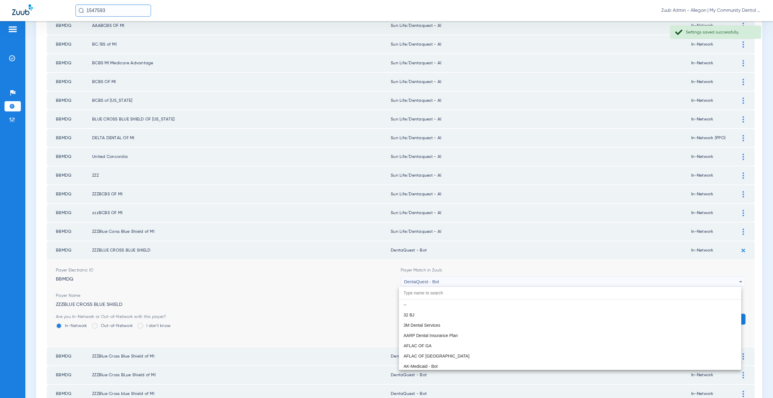
scroll to position [1870, 0]
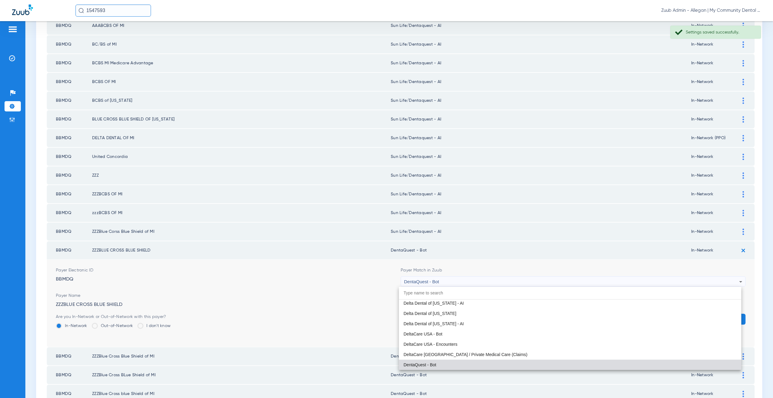
paste input "Sun Life/Dentaquest - AI"
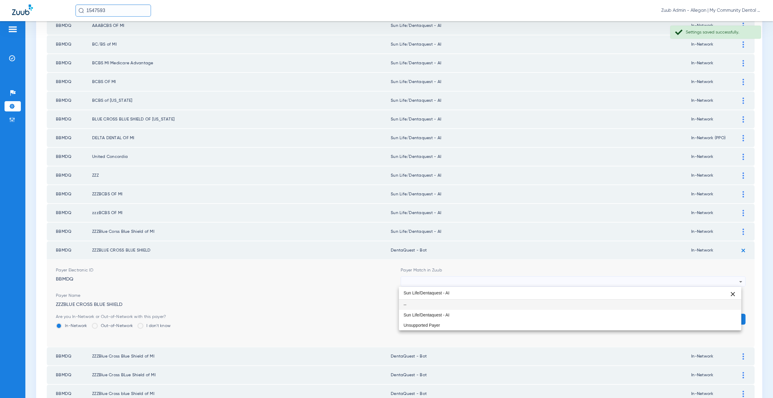
scroll to position [0, 0]
type input "Sun Life/Dentaquest - AI"
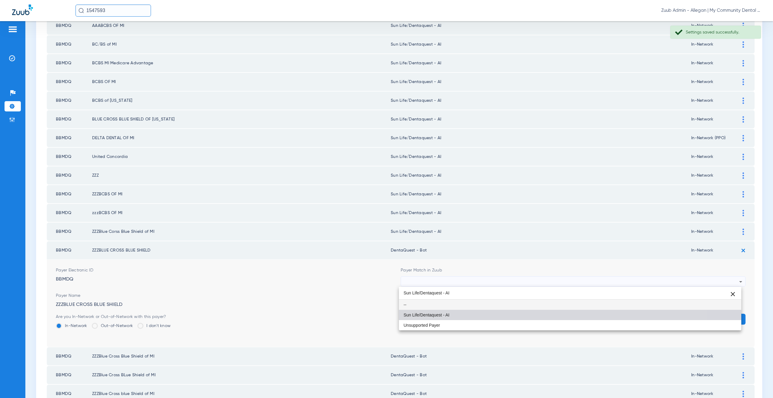
click at [417, 315] on span "Sun Life/Dentaquest - AI" at bounding box center [427, 315] width 46 height 4
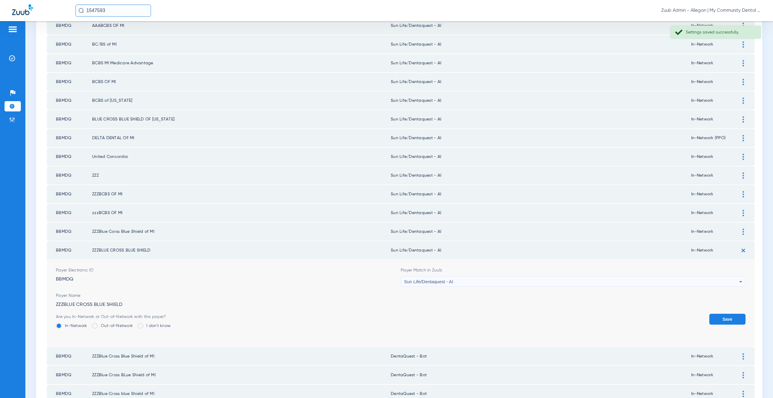
click at [709, 323] on button "Save" at bounding box center [727, 319] width 36 height 11
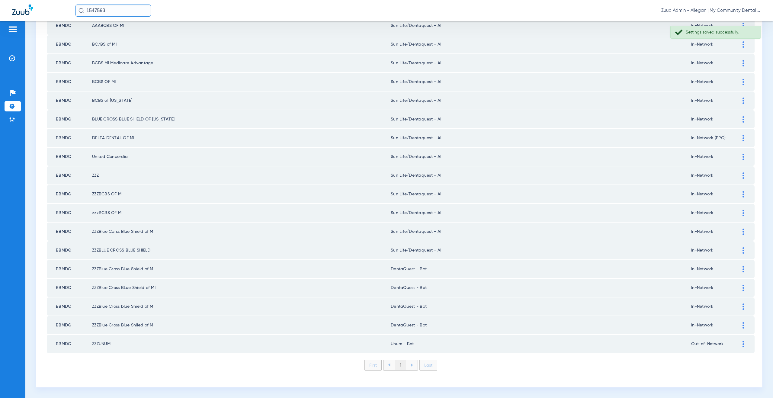
drag, startPoint x: 741, startPoint y: 269, endPoint x: 733, endPoint y: 270, distance: 8.8
click at [741, 269] on div at bounding box center [743, 269] width 11 height 6
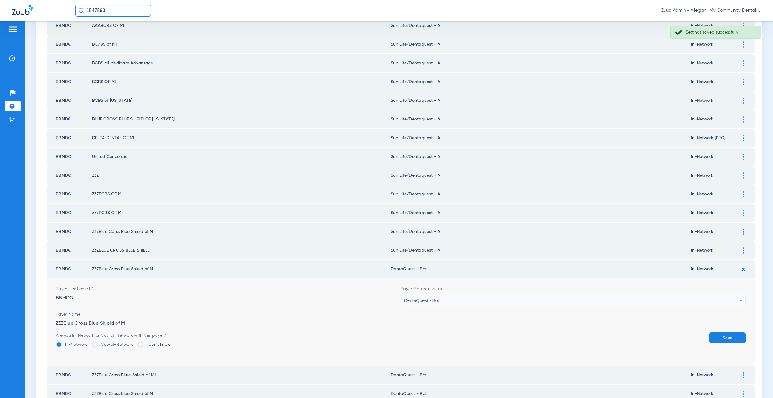
click at [414, 300] on span "DentaQuest - Bot" at bounding box center [421, 300] width 35 height 5
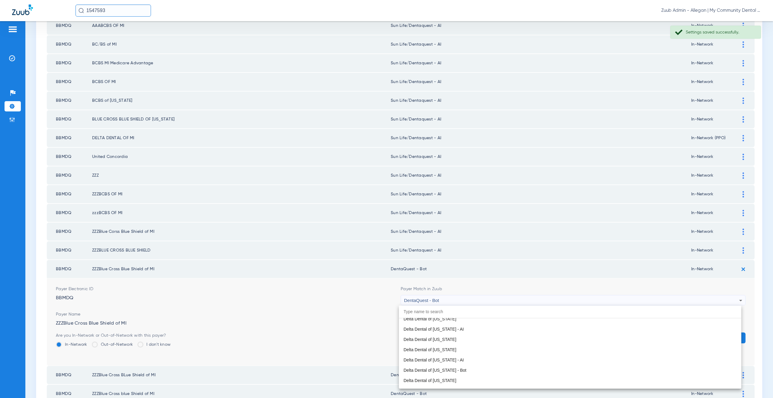
paste input "Sun Life/Dentaquest - AI"
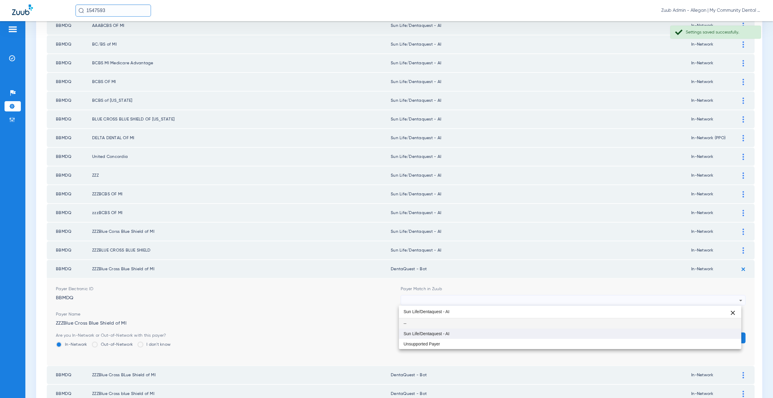
type input "Sun Life/Dentaquest - AI"
click at [426, 332] on span "Sun Life/Dentaquest - AI" at bounding box center [427, 334] width 46 height 4
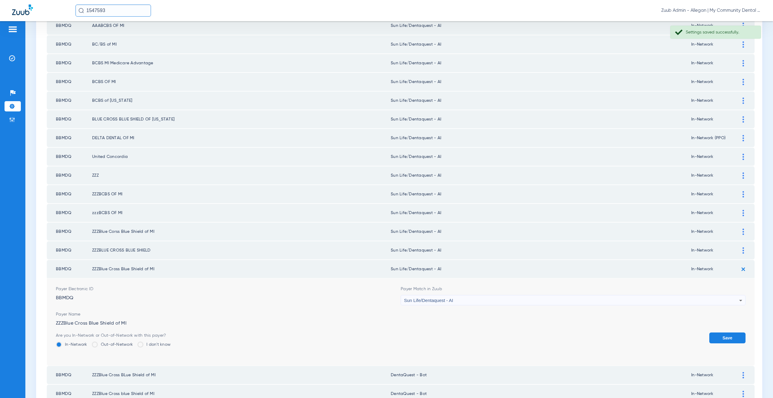
click at [733, 339] on button "Save" at bounding box center [727, 337] width 36 height 11
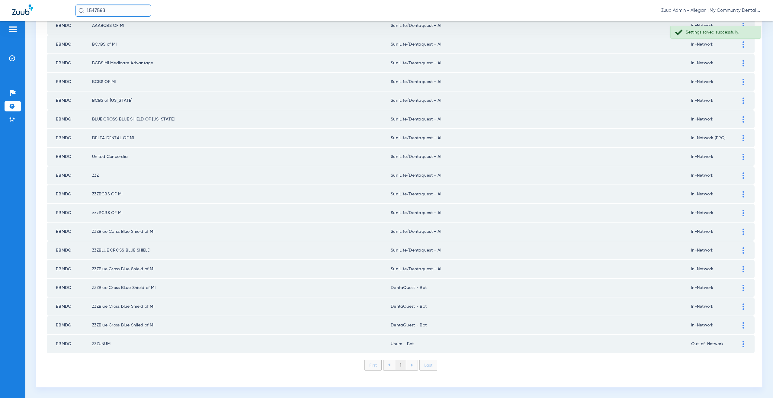
click at [743, 286] on img at bounding box center [744, 288] width 2 height 6
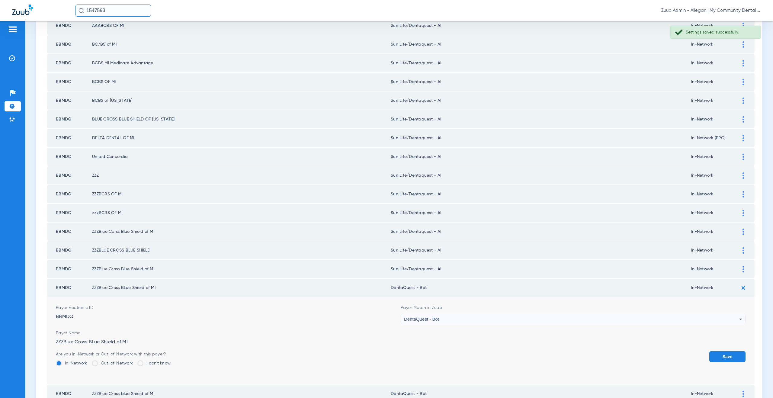
click at [422, 320] on span "DentaQuest - Bot" at bounding box center [421, 318] width 35 height 5
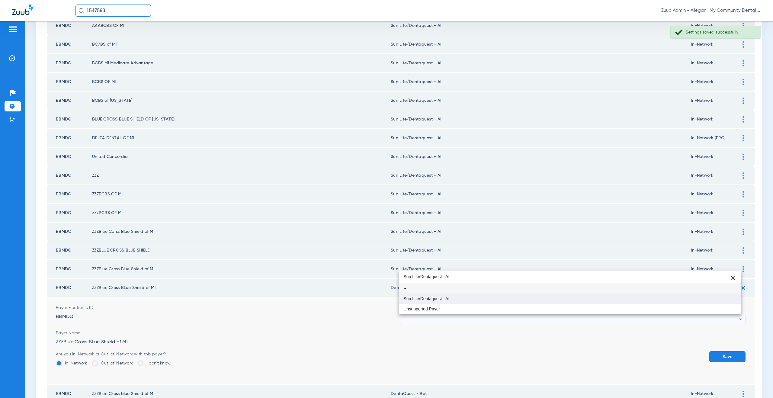
type input "Sun Life/Dentaquest - AI"
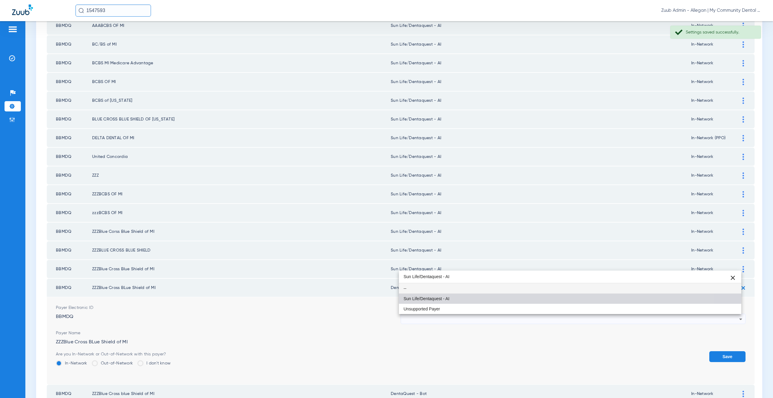
click at [421, 295] on mat-option "Sun Life/Dentaquest - AI" at bounding box center [570, 299] width 343 height 10
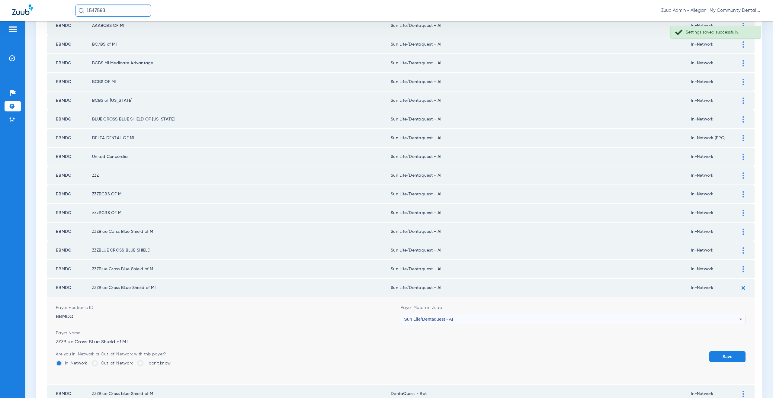
click at [720, 354] on button "Save" at bounding box center [727, 356] width 36 height 11
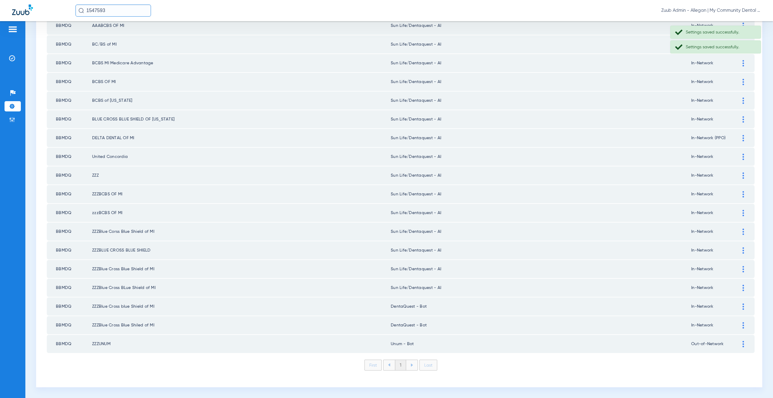
click at [743, 306] on img at bounding box center [744, 307] width 2 height 6
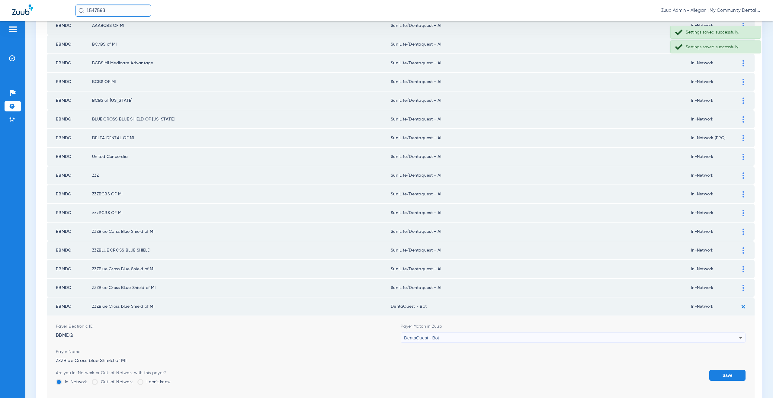
click at [445, 339] on div "DentaQuest - Bot" at bounding box center [571, 338] width 335 height 10
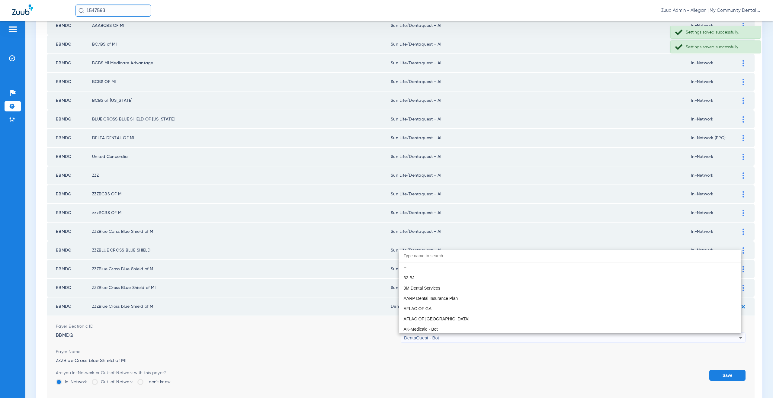
scroll to position [1870, 0]
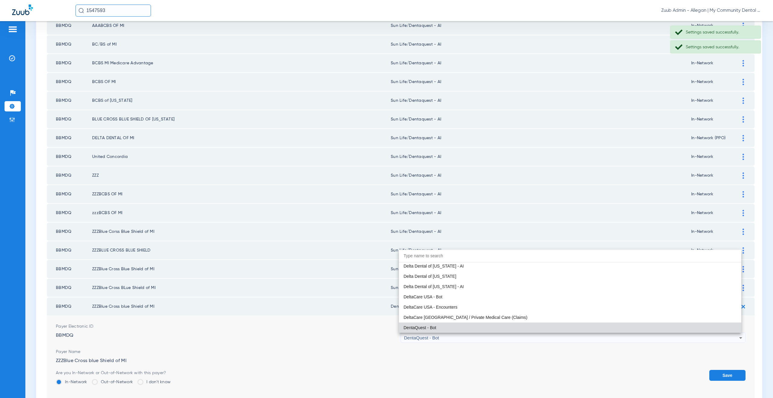
paste input "Sun Life/Dentaquest - AI"
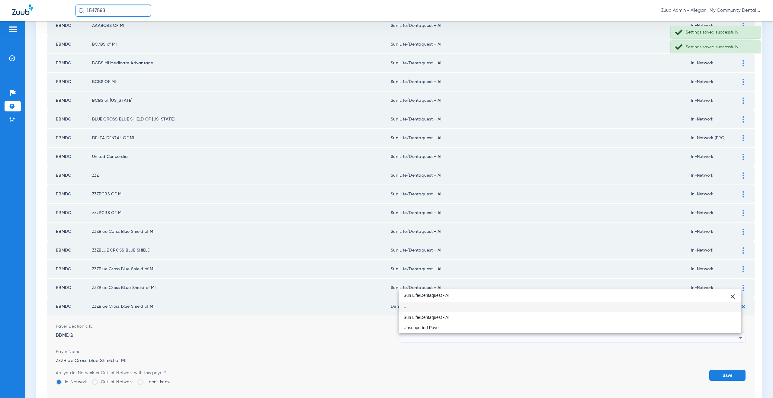
scroll to position [0, 0]
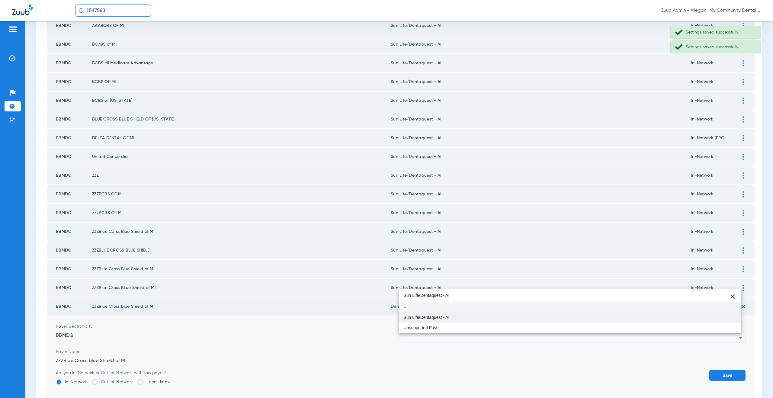
type input "Sun Life/Dentaquest - AI"
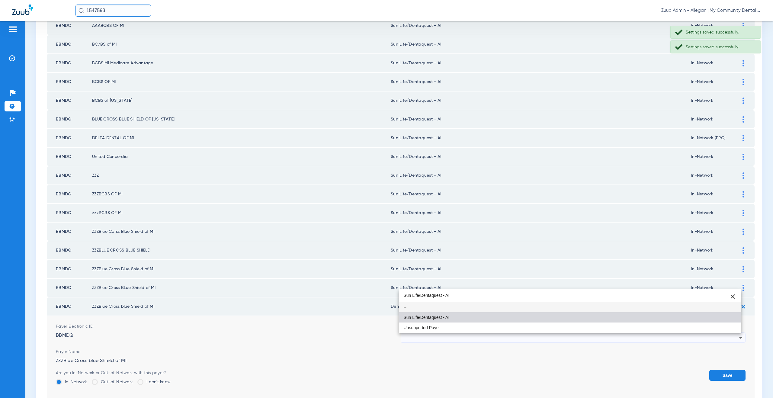
click at [437, 314] on mat-option "Sun Life/Dentaquest - AI" at bounding box center [570, 317] width 343 height 10
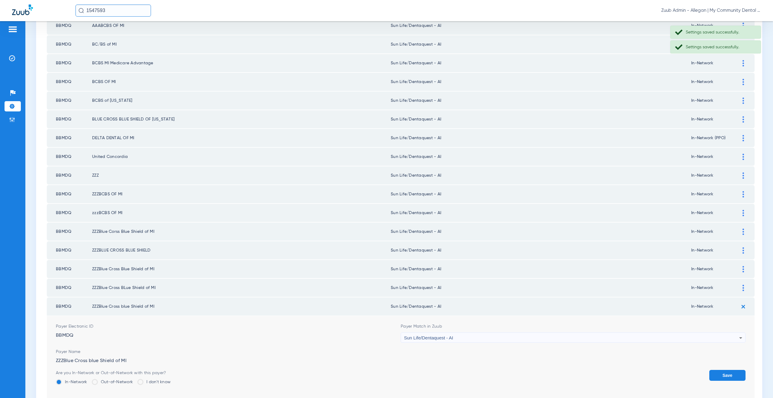
click at [729, 376] on button "Save" at bounding box center [727, 375] width 36 height 11
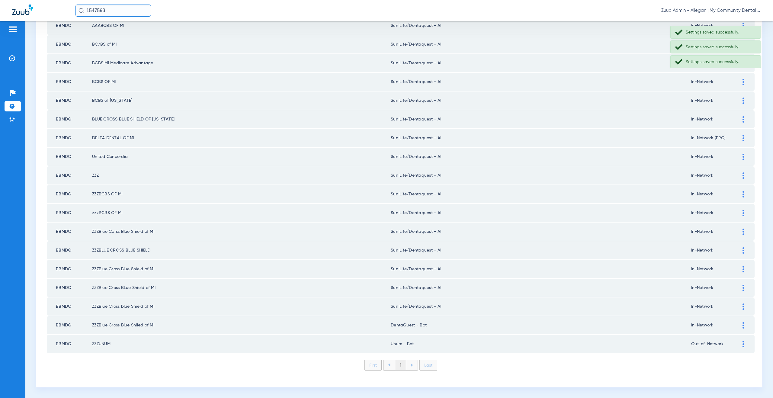
click at [743, 326] on img at bounding box center [744, 325] width 2 height 6
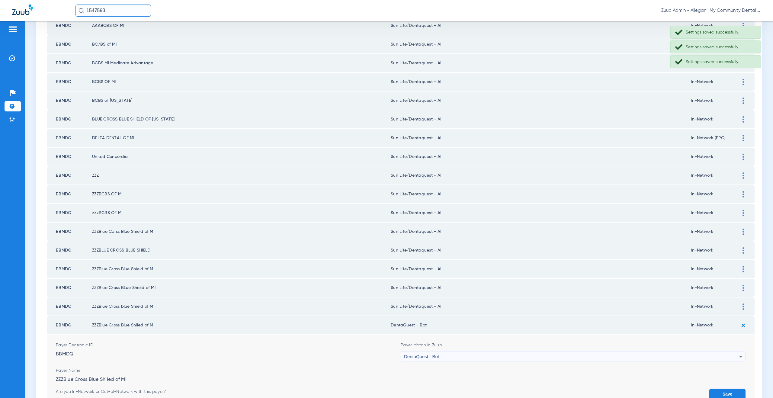
click at [448, 359] on div "DentaQuest - Bot" at bounding box center [571, 357] width 335 height 10
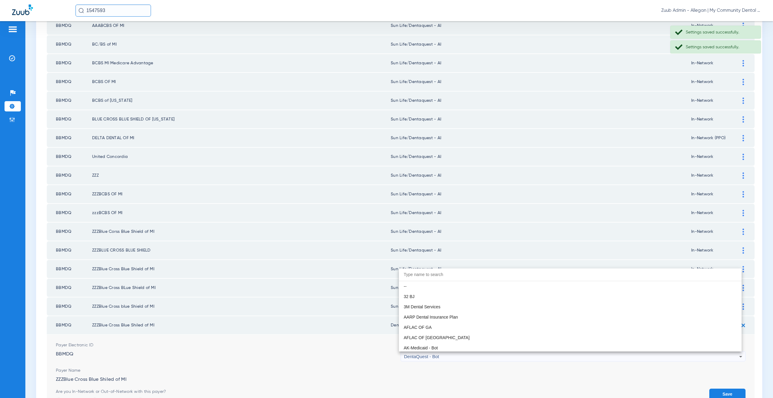
scroll to position [1870, 0]
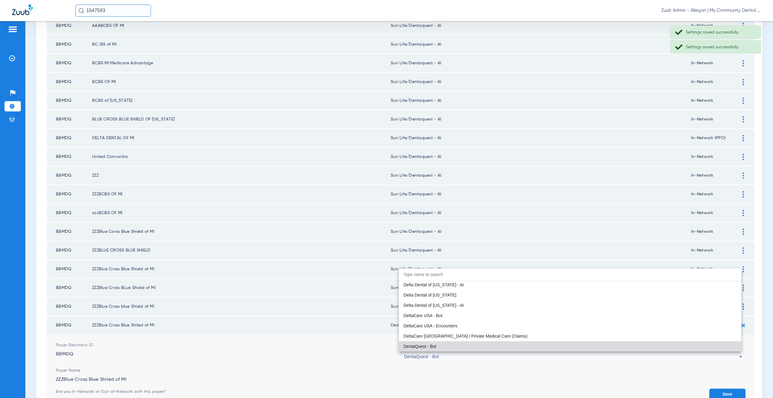
paste input "Sun Life/Dentaquest - AI"
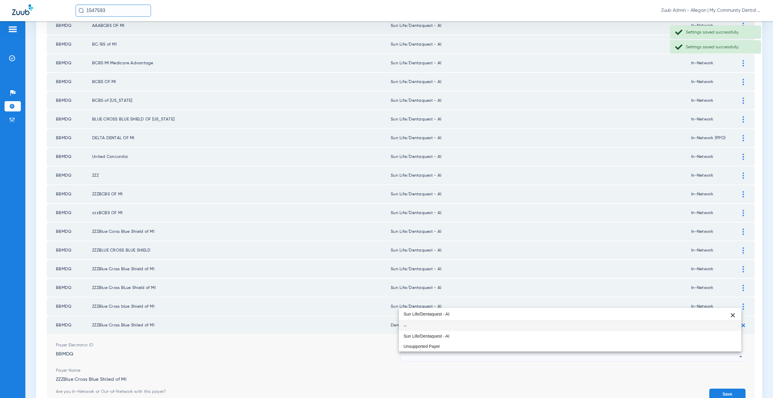
scroll to position [0, 0]
type input "Sun Life/Dentaquest - AI"
click at [436, 335] on span "Sun Life/Dentaquest - AI" at bounding box center [427, 336] width 46 height 4
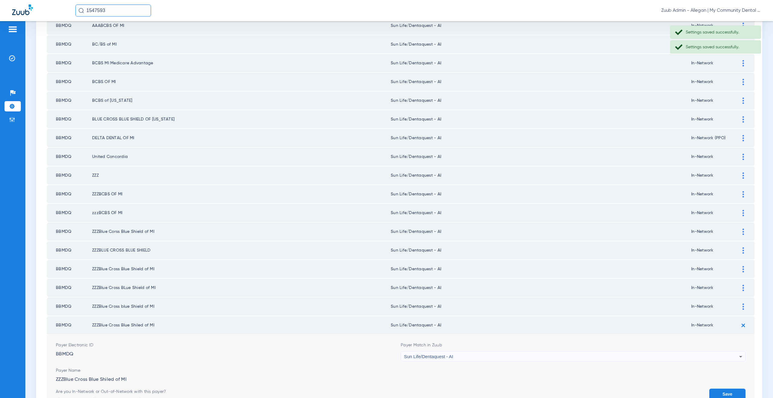
click at [729, 391] on button "Save" at bounding box center [727, 394] width 36 height 11
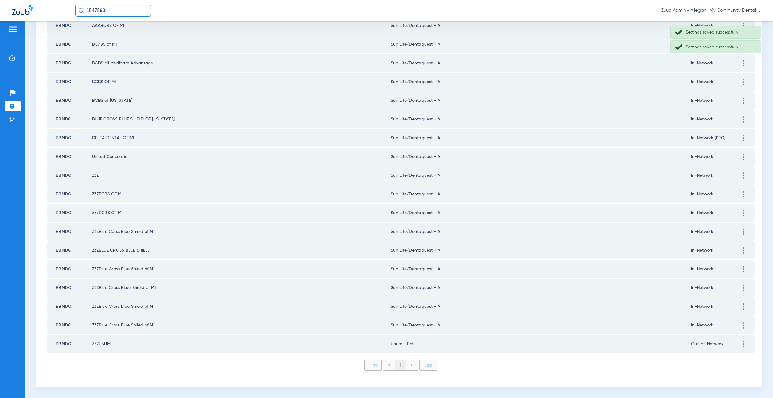
click at [741, 345] on div at bounding box center [743, 344] width 11 height 6
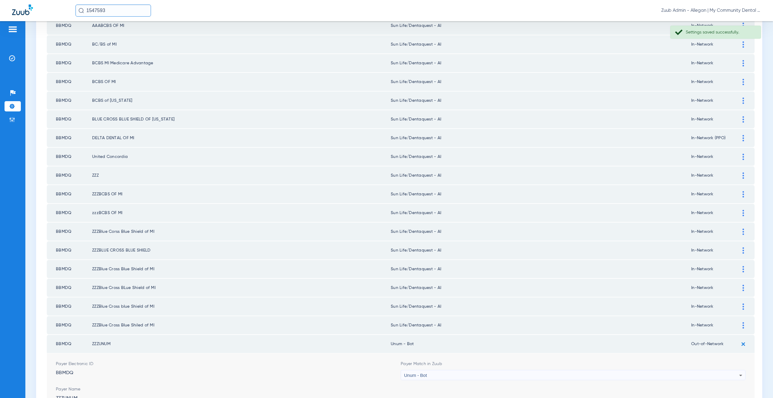
click at [459, 374] on div "Unum - Bot" at bounding box center [571, 375] width 335 height 10
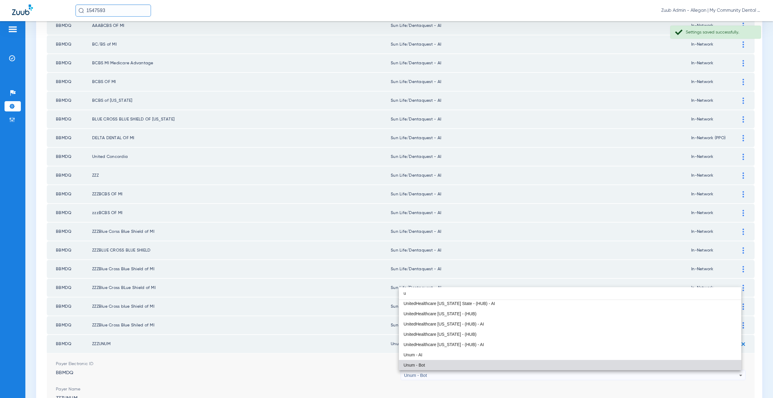
scroll to position [2620, 0]
type input "u"
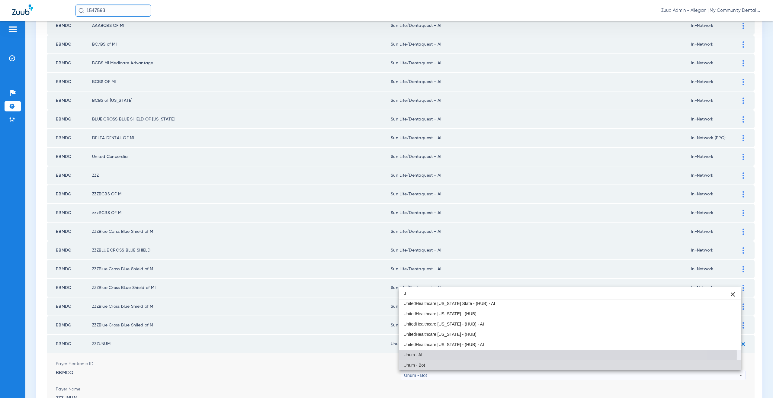
click at [415, 355] on span "Unum - AI" at bounding box center [413, 355] width 19 height 4
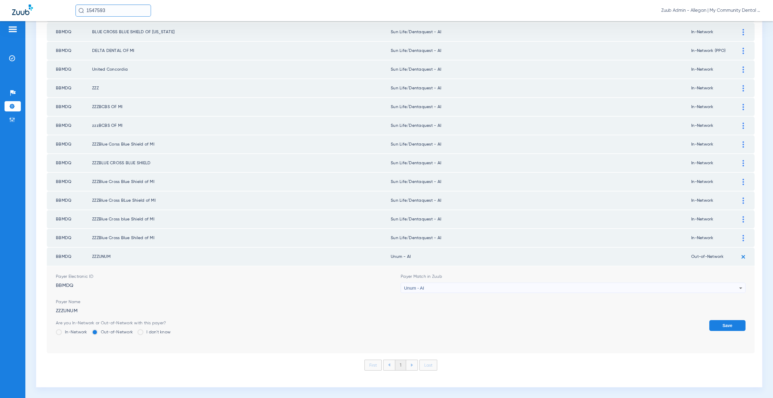
click at [724, 324] on button "Save" at bounding box center [727, 325] width 36 height 11
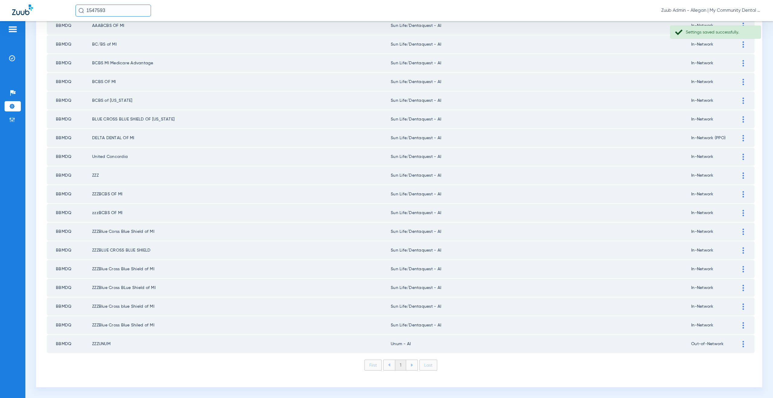
scroll to position [0, 0]
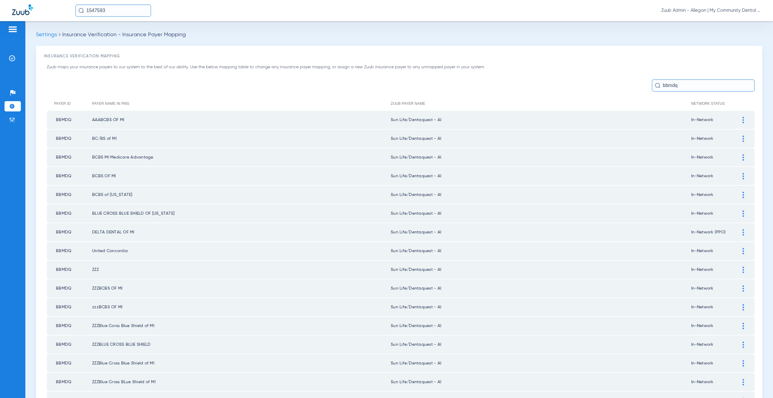
click at [120, 11] on input "1547593" at bounding box center [112, 11] width 75 height 12
click at [122, 31] on td "1547593" at bounding box center [132, 32] width 20 height 8
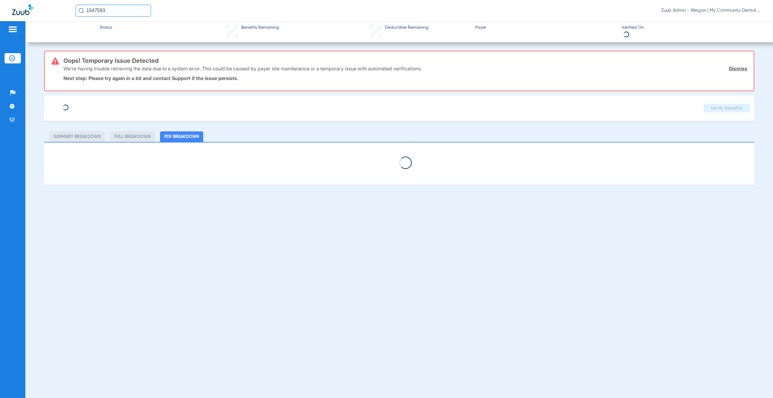
select select "page-width"
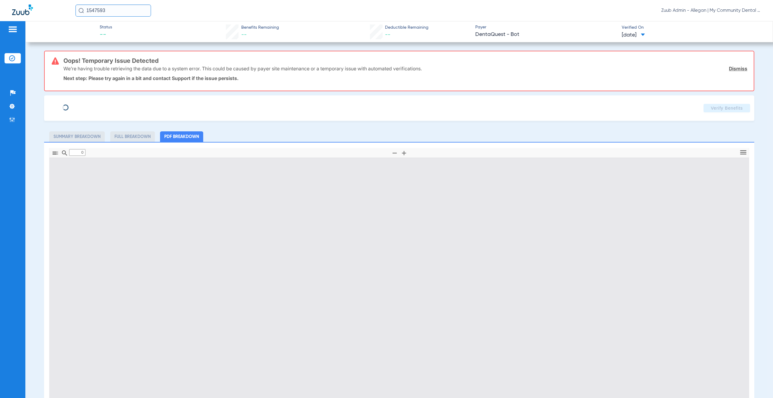
type input "1"
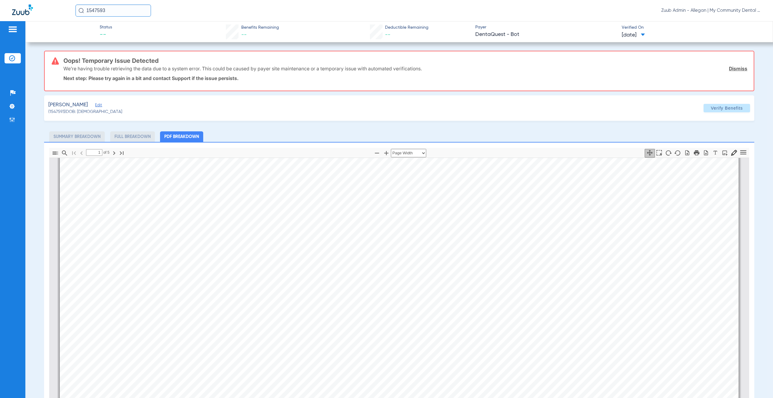
click at [730, 68] on link "Dismiss" at bounding box center [738, 69] width 18 height 6
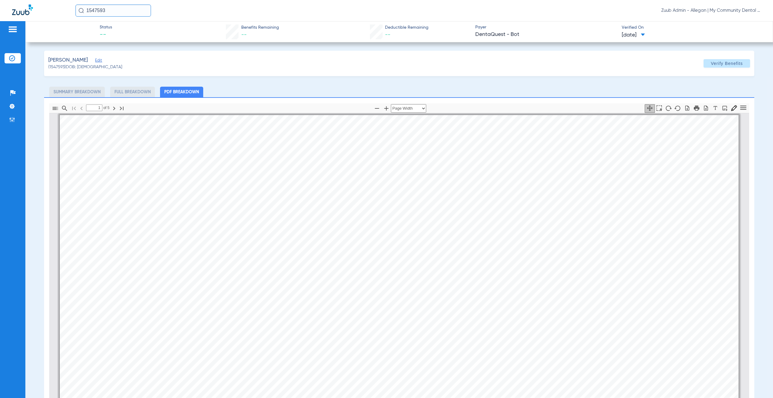
scroll to position [0, 0]
click at [711, 61] on span "Verify Benefits" at bounding box center [727, 63] width 32 height 5
click at [95, 59] on span "Edit" at bounding box center [97, 61] width 5 height 6
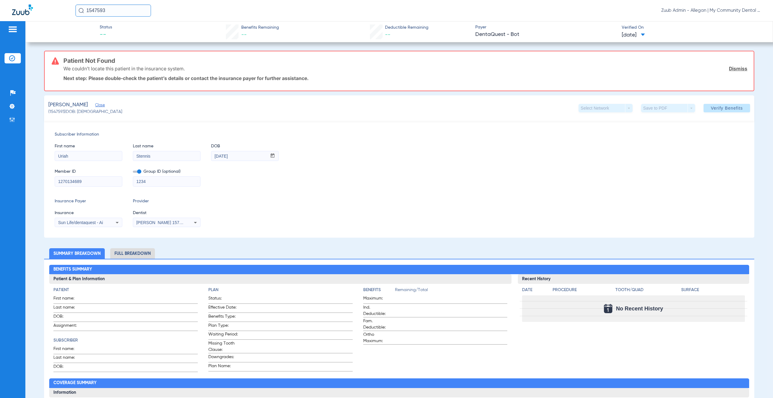
click at [109, 223] on div "Sun Life/dentaquest - Ai" at bounding box center [88, 222] width 67 height 7
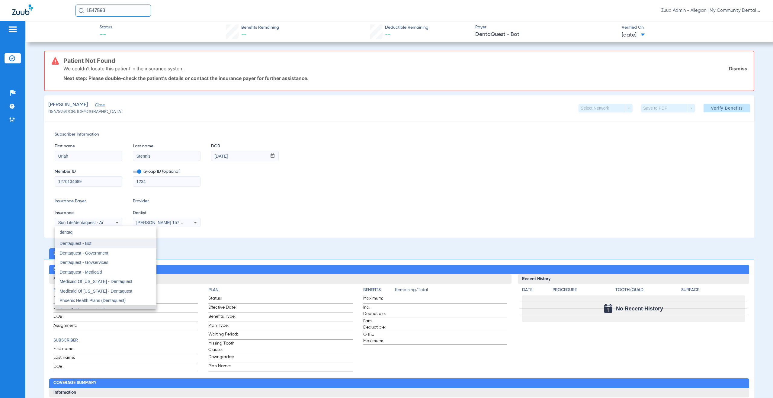
type input "dentaq"
click at [104, 245] on mat-option "Dentaquest - Bot" at bounding box center [105, 244] width 101 height 10
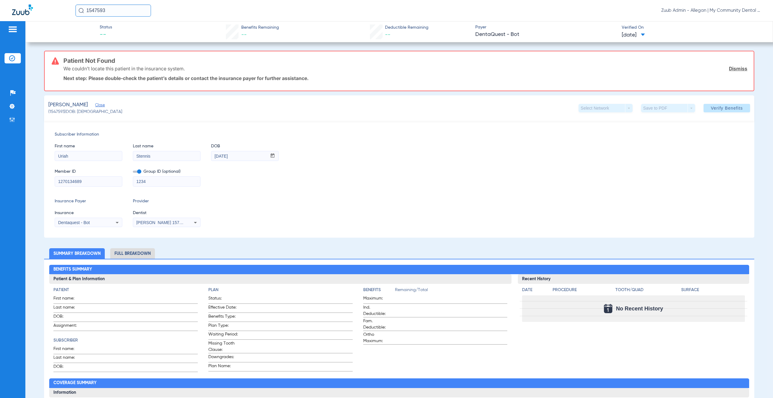
click at [733, 66] on link "Dismiss" at bounding box center [738, 69] width 18 height 6
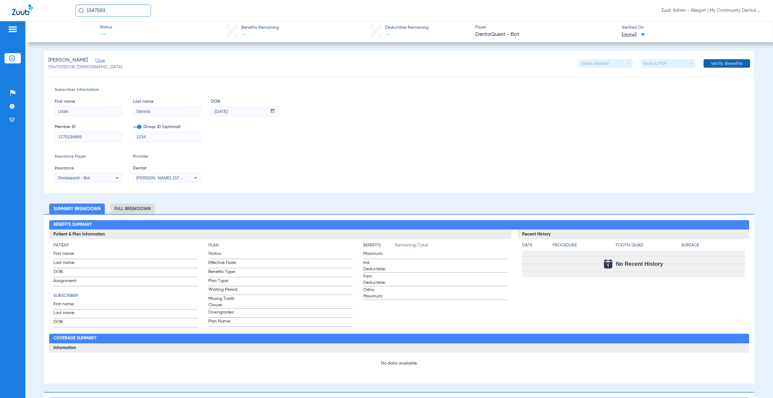
click at [721, 64] on span "Verify Benefits" at bounding box center [727, 63] width 32 height 5
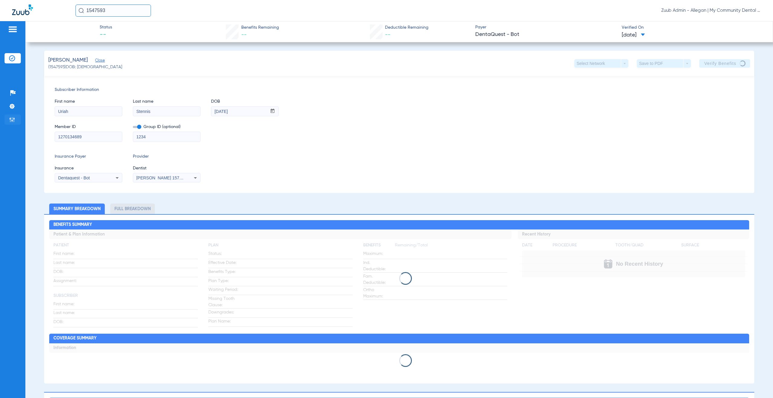
click at [14, 119] on img at bounding box center [12, 120] width 6 height 6
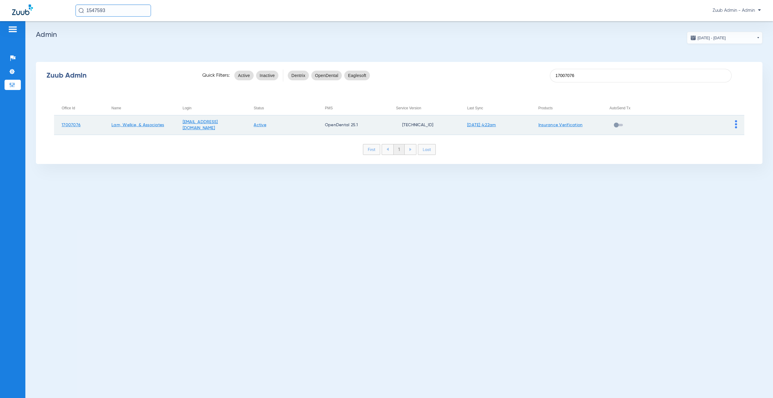
type input "17007076"
click at [737, 124] on img at bounding box center [736, 124] width 2 height 8
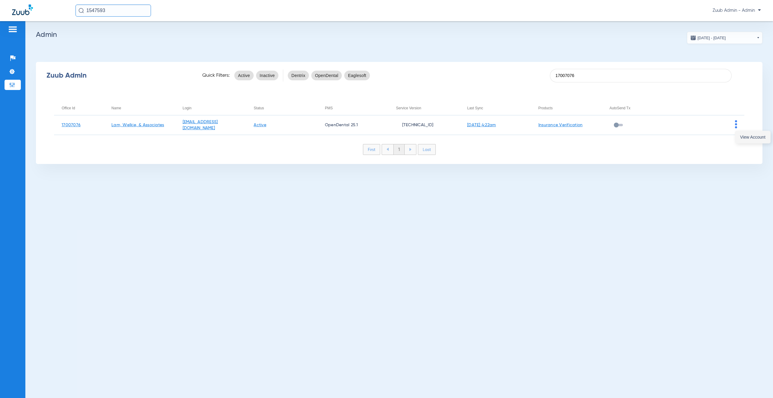
click at [742, 136] on span "View Account" at bounding box center [752, 137] width 25 height 4
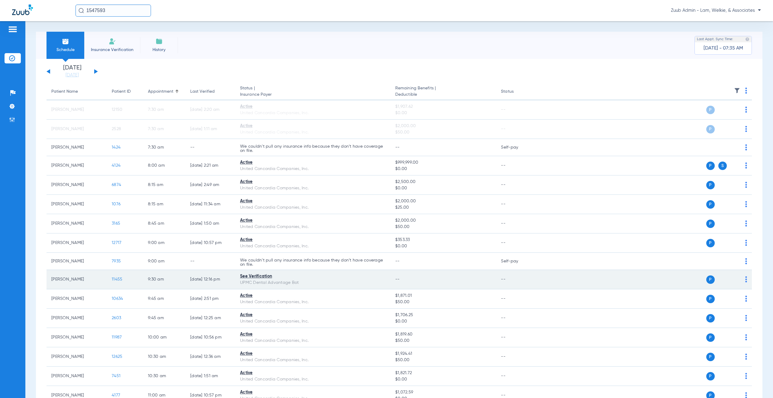
click at [116, 278] on span "11455" at bounding box center [117, 279] width 11 height 4
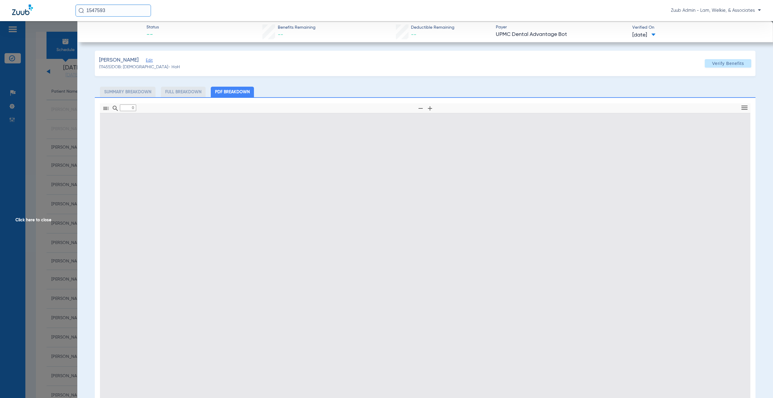
type input "1"
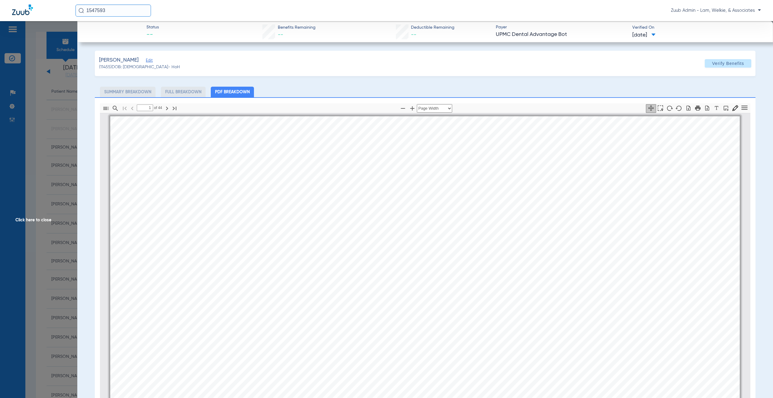
scroll to position [3, 0]
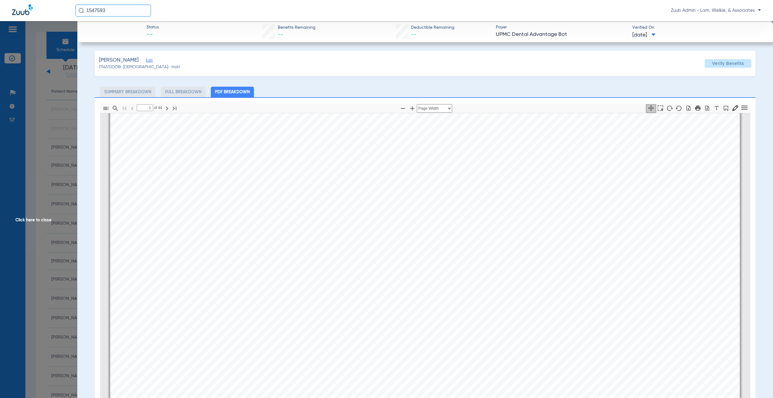
click at [42, 220] on span "Click here to close" at bounding box center [38, 220] width 77 height 398
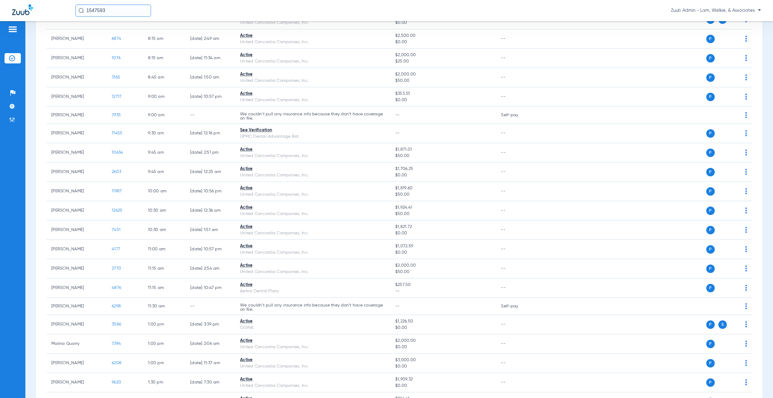
scroll to position [0, 0]
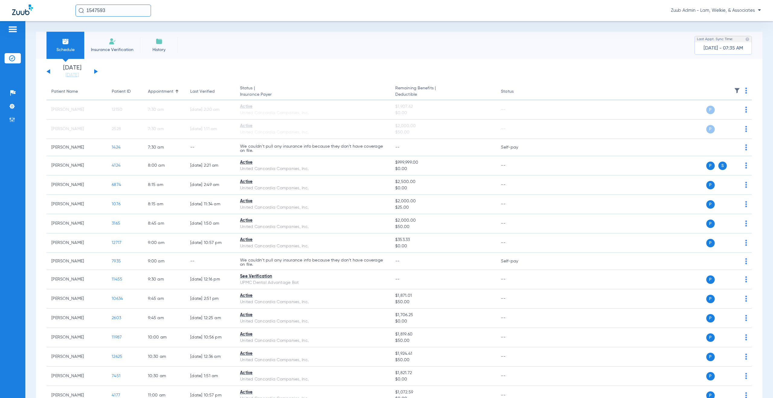
click at [97, 71] on button at bounding box center [96, 71] width 4 height 5
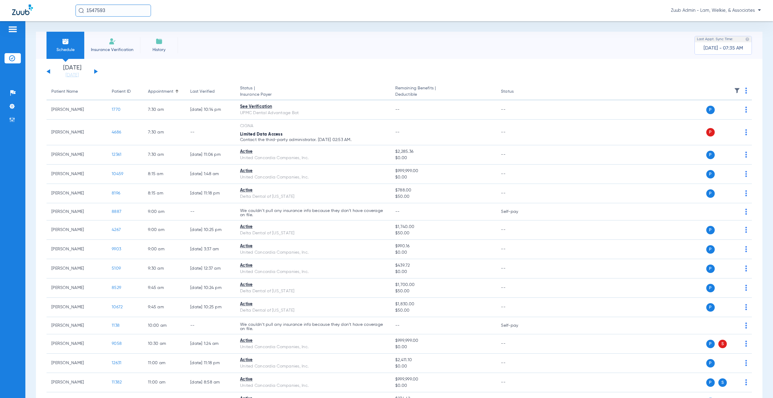
click at [96, 71] on button at bounding box center [96, 71] width 4 height 5
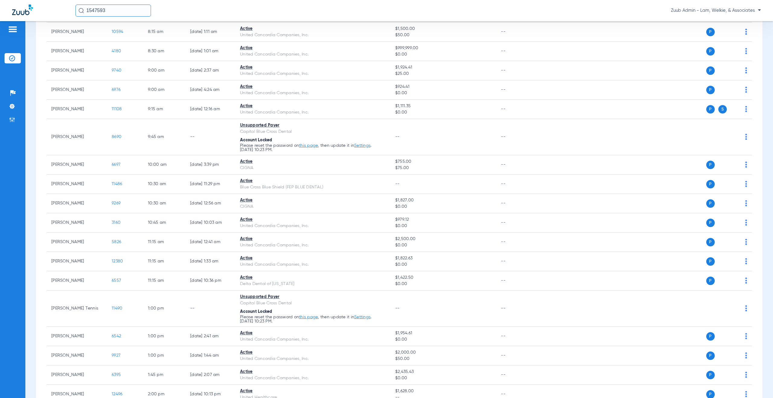
scroll to position [191, 0]
click at [12, 123] on li "Admin" at bounding box center [13, 119] width 16 height 10
